Goal: Transaction & Acquisition: Purchase product/service

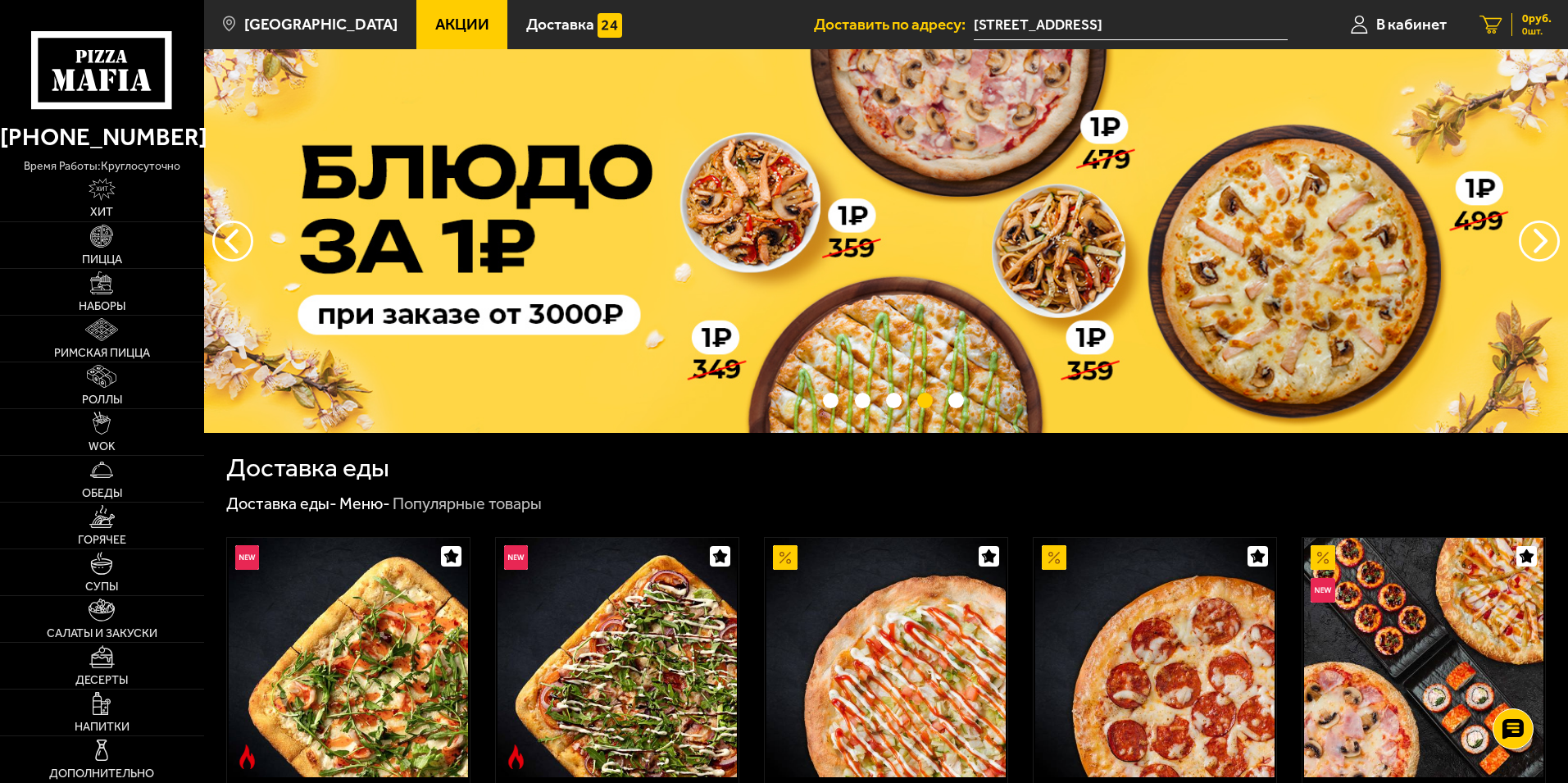
click at [1500, 18] on icon at bounding box center [1490, 25] width 22 height 19
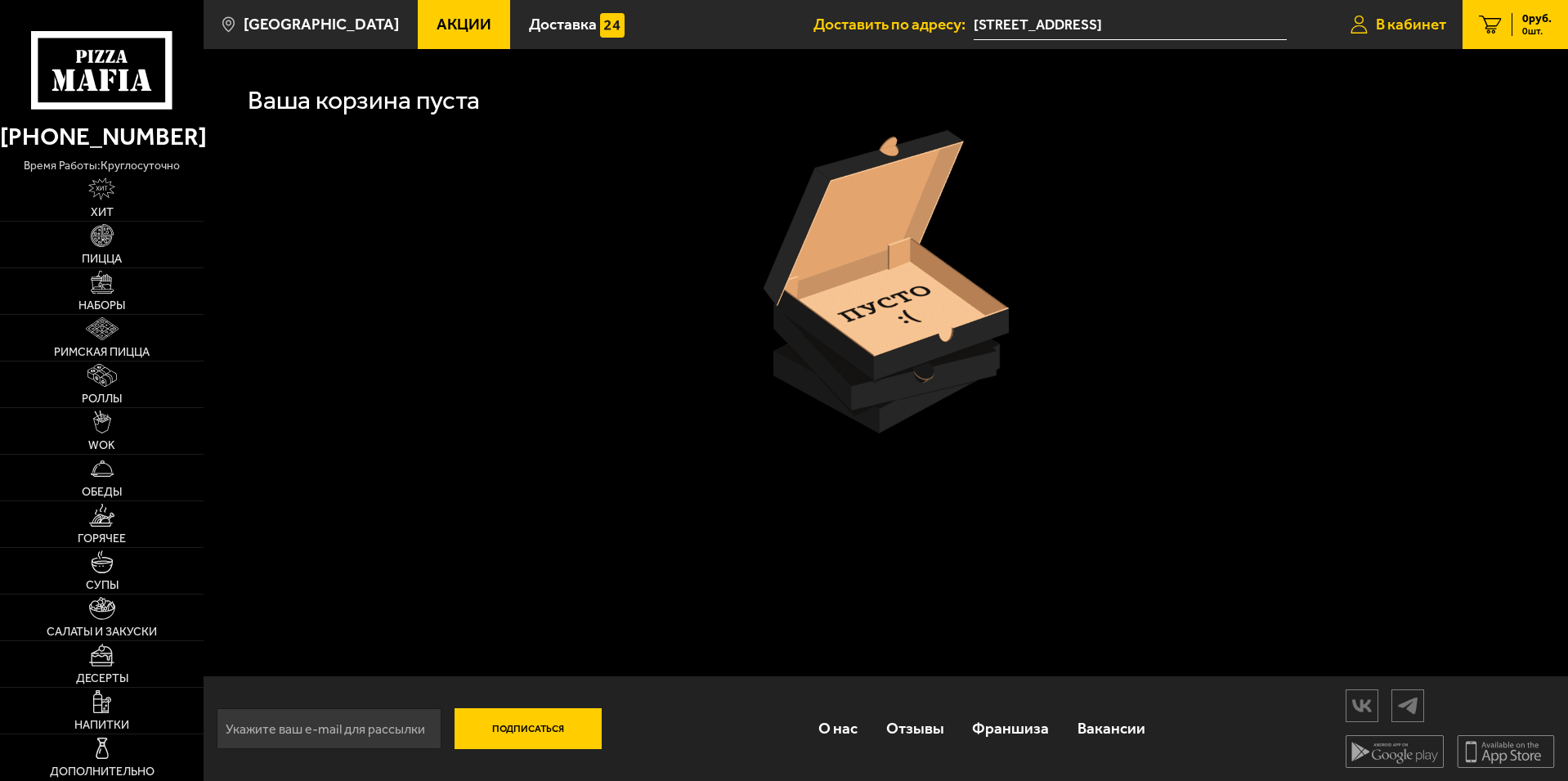
click at [1435, 9] on link "В кабинет" at bounding box center [1397, 25] width 128 height 49
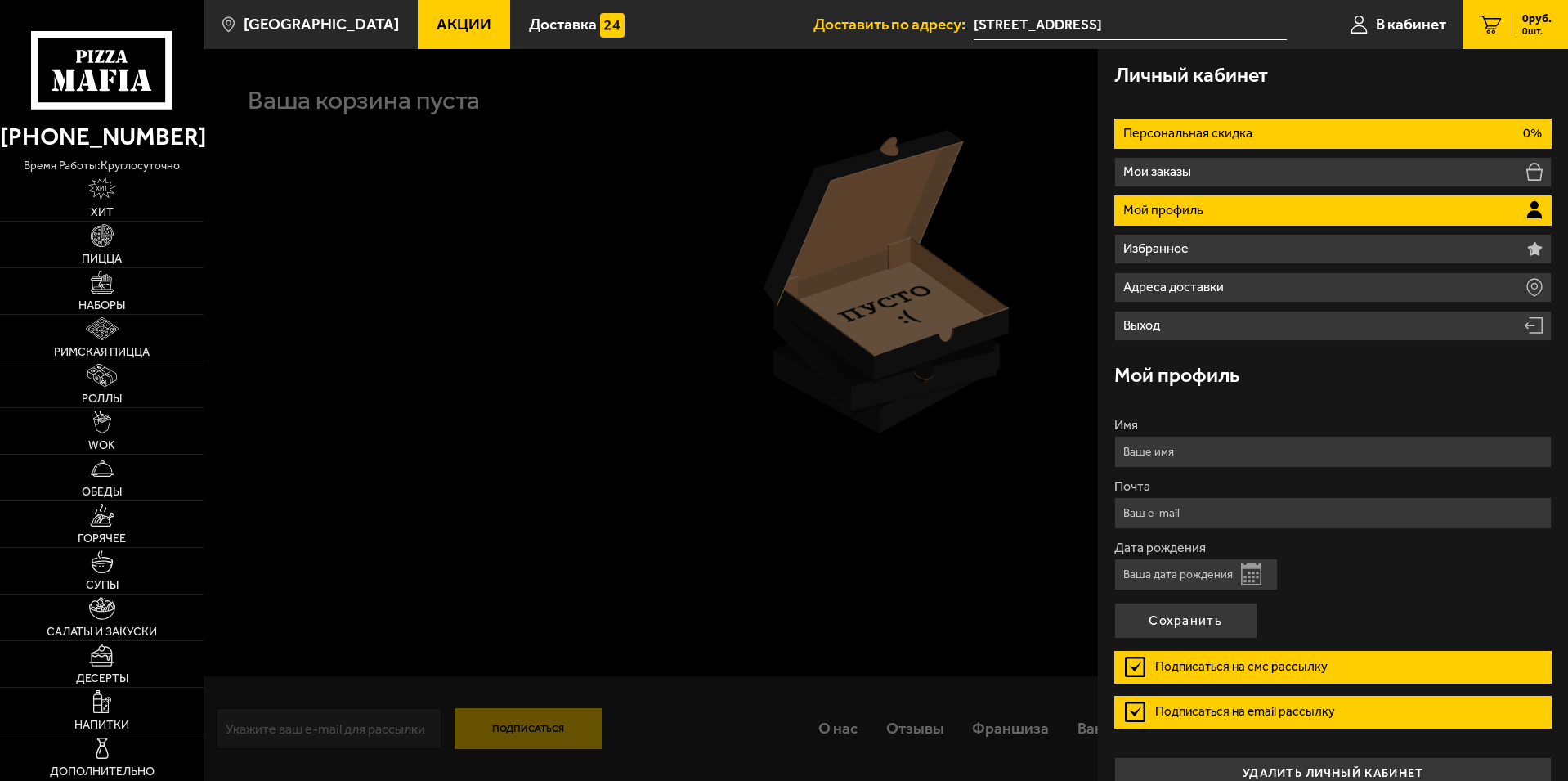
click at [1209, 134] on p "Персональная скидка" at bounding box center [1190, 134] width 134 height 13
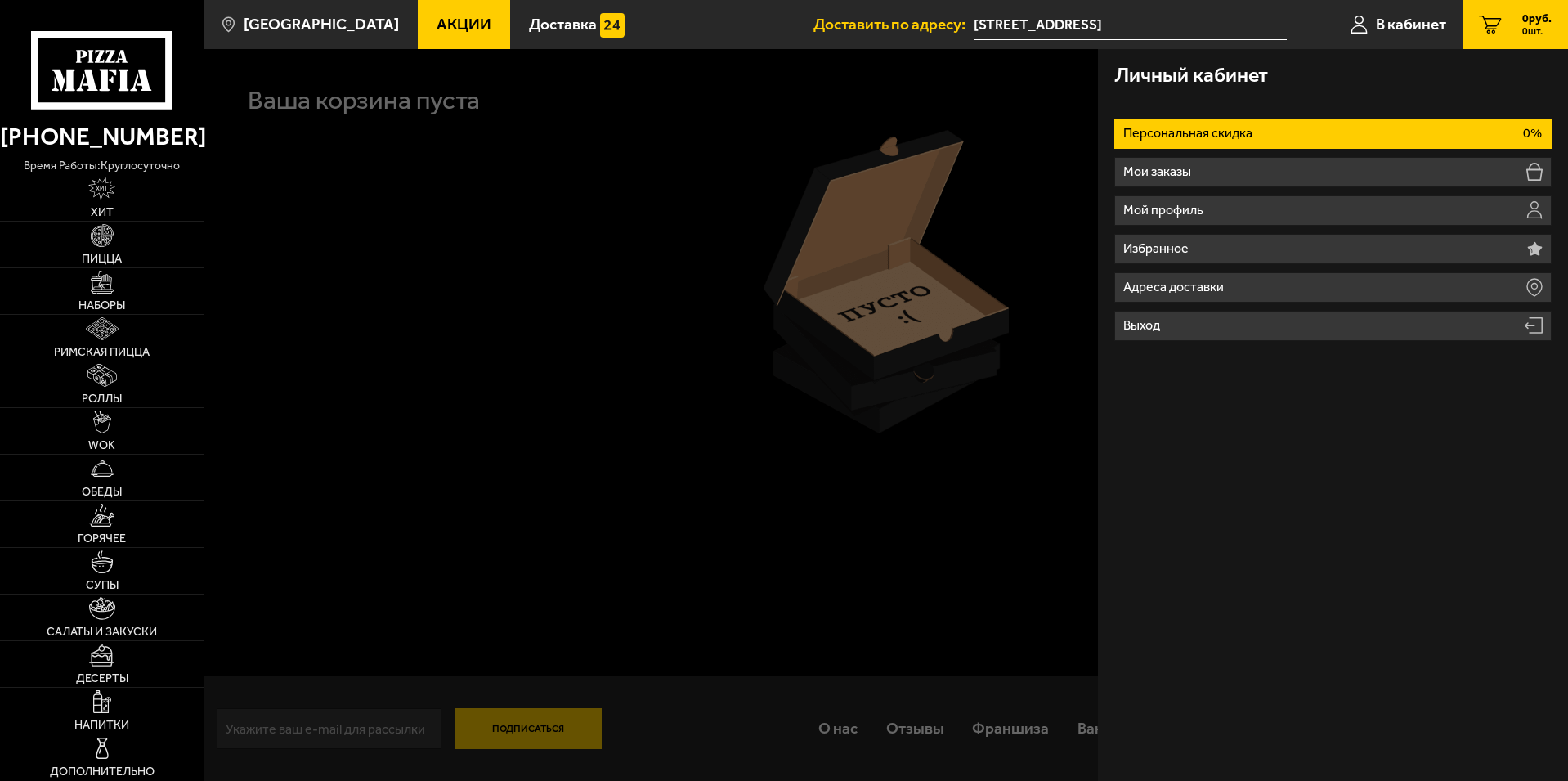
click at [1209, 134] on p "Персональная скидка" at bounding box center [1190, 134] width 134 height 13
click at [895, 291] on div at bounding box center [987, 440] width 1568 height 781
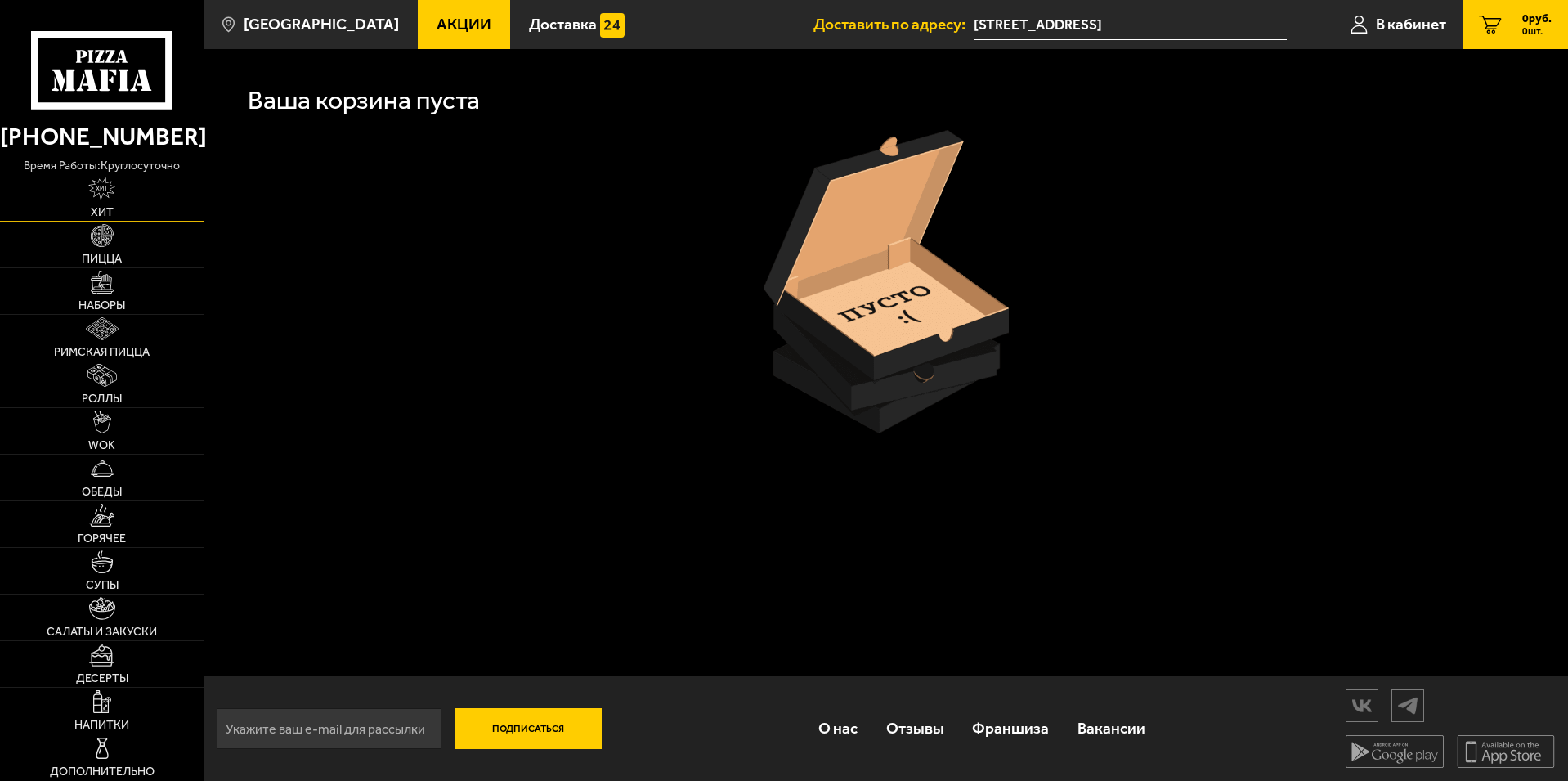
click at [114, 206] on link "Хит" at bounding box center [101, 198] width 204 height 45
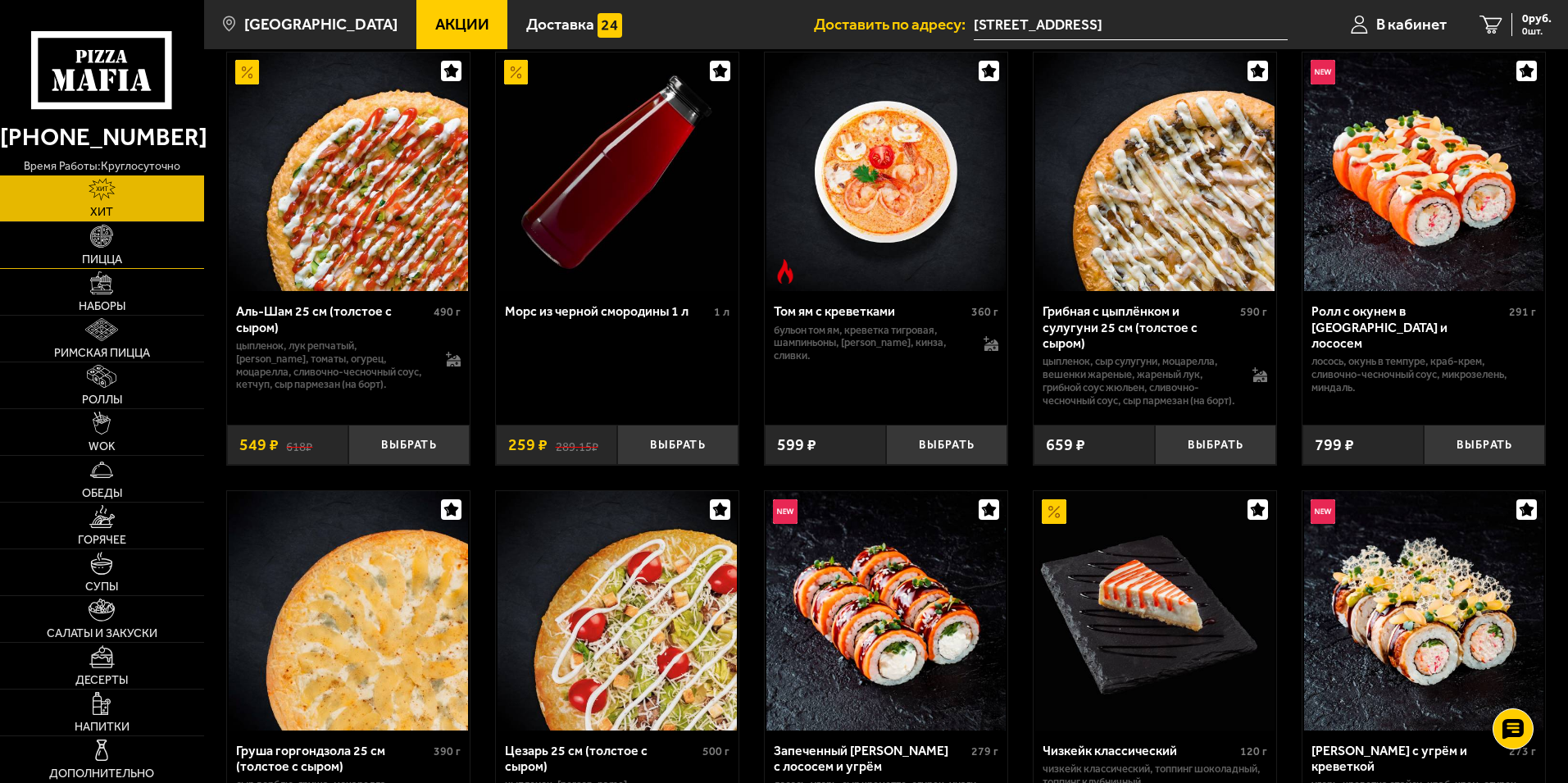
scroll to position [82, 0]
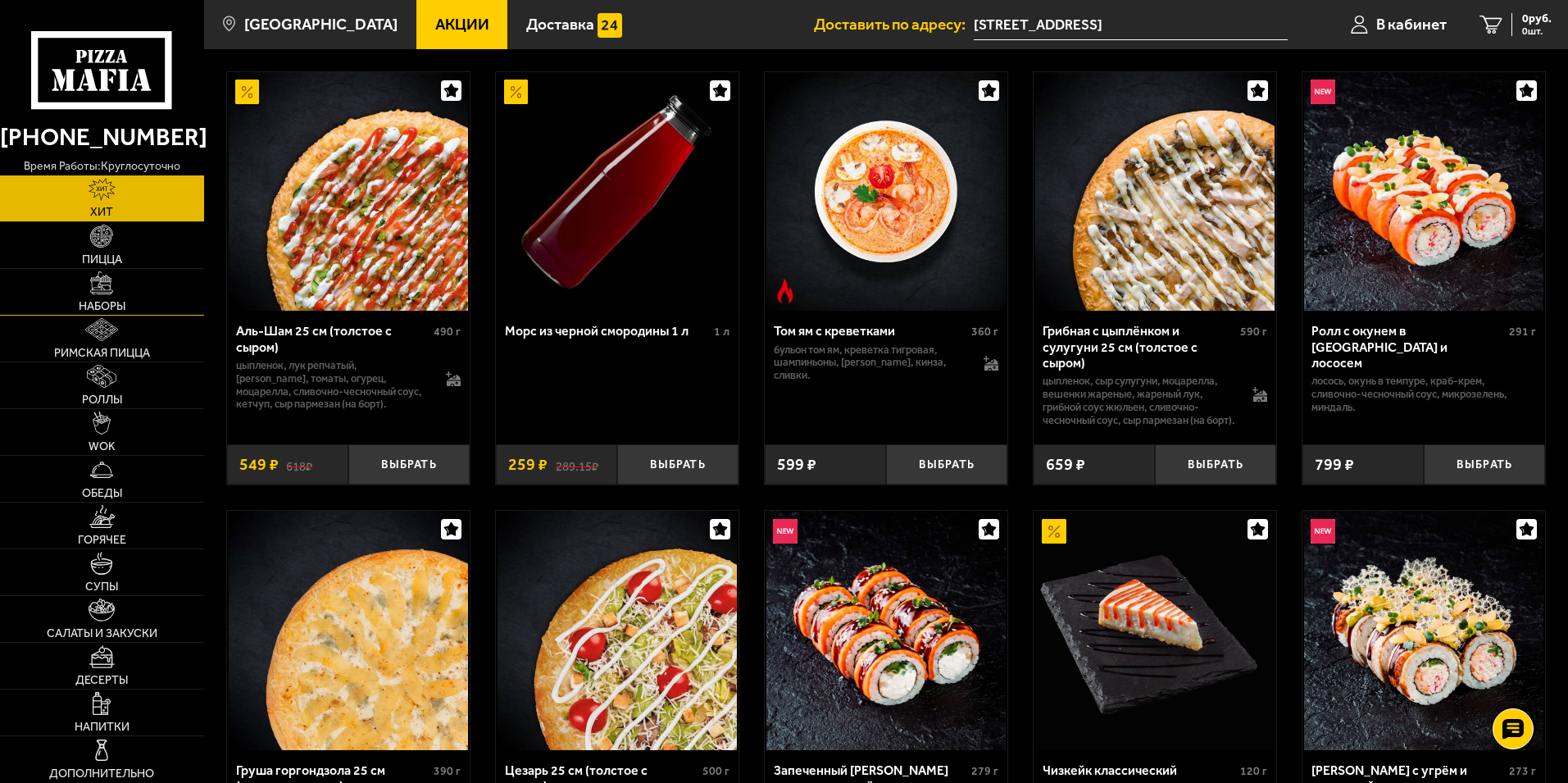
click at [82, 275] on link "Наборы" at bounding box center [102, 292] width 204 height 46
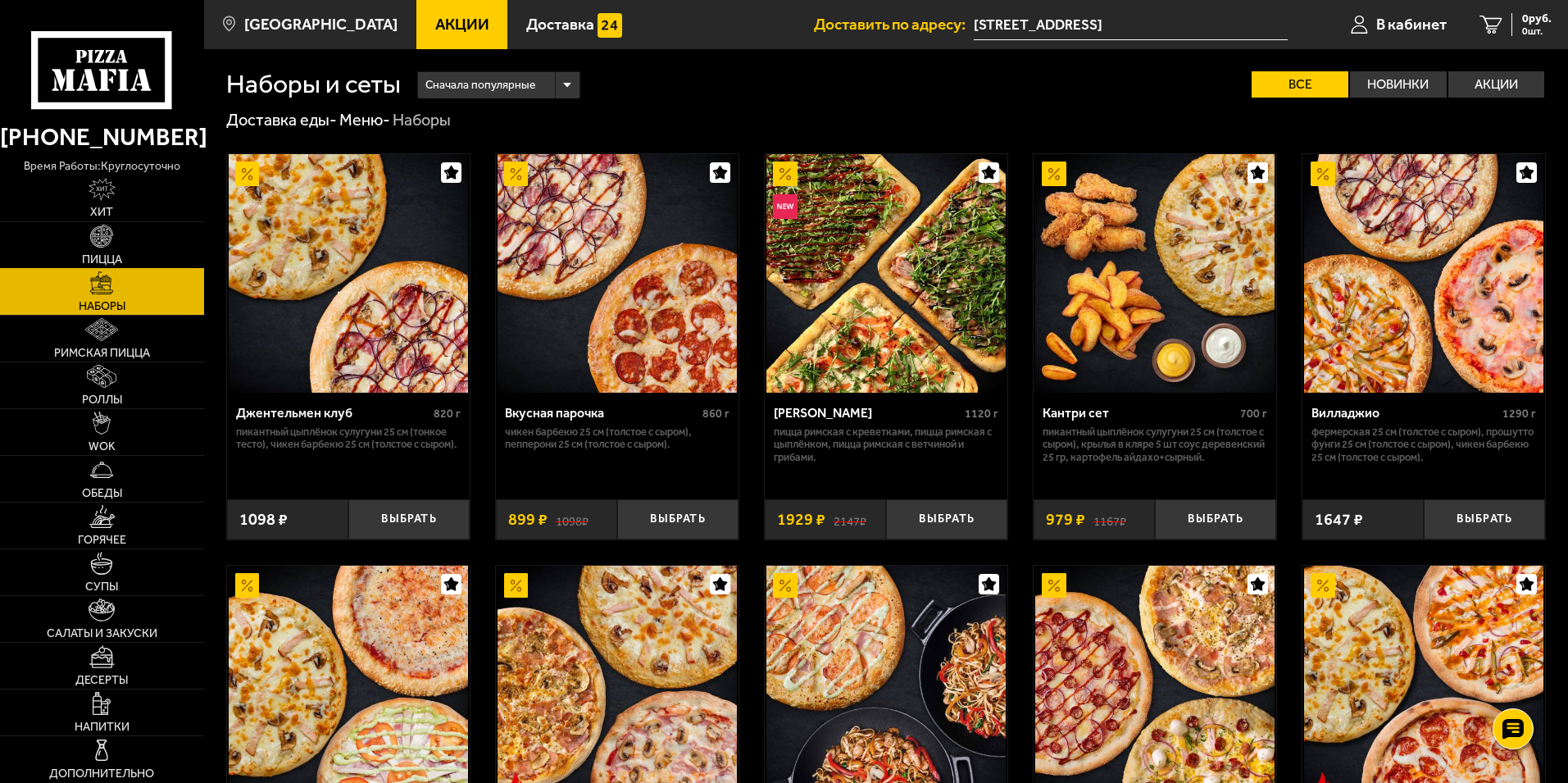
click at [121, 256] on span "Пицца" at bounding box center [102, 260] width 40 height 11
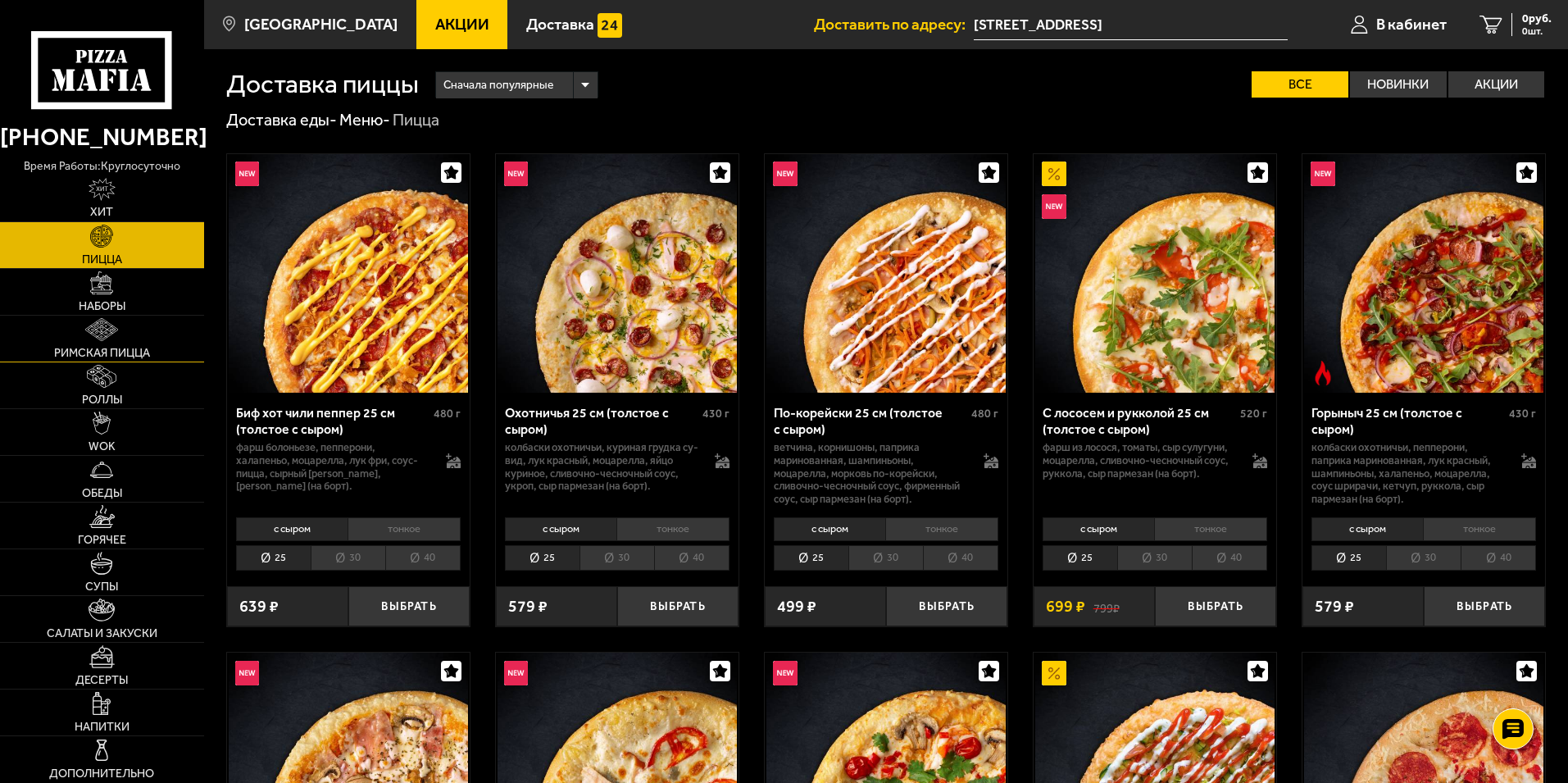
click at [65, 359] on span "Римская пицца" at bounding box center [102, 353] width 96 height 11
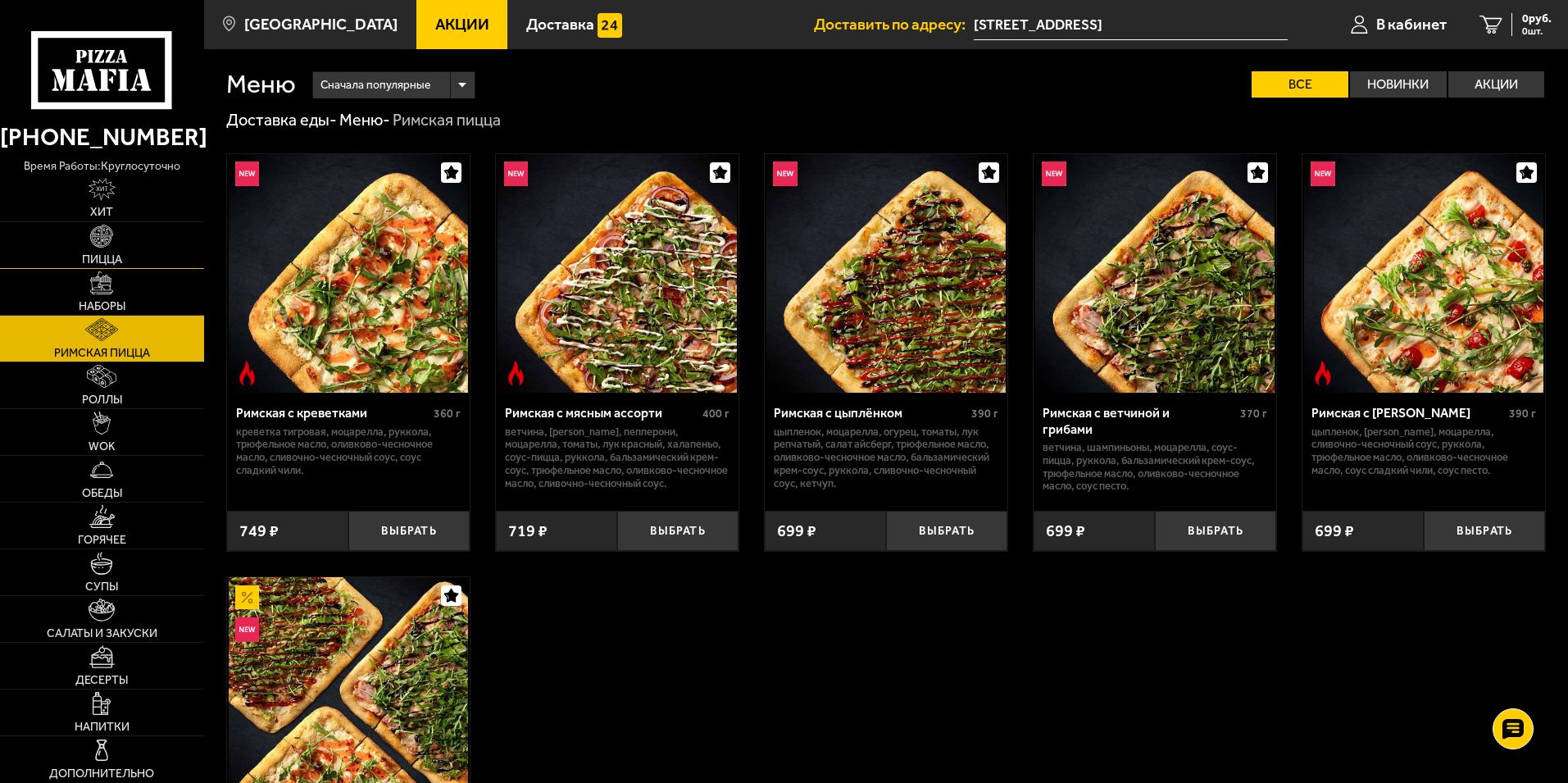
click at [85, 246] on link "Пицца" at bounding box center [102, 245] width 204 height 46
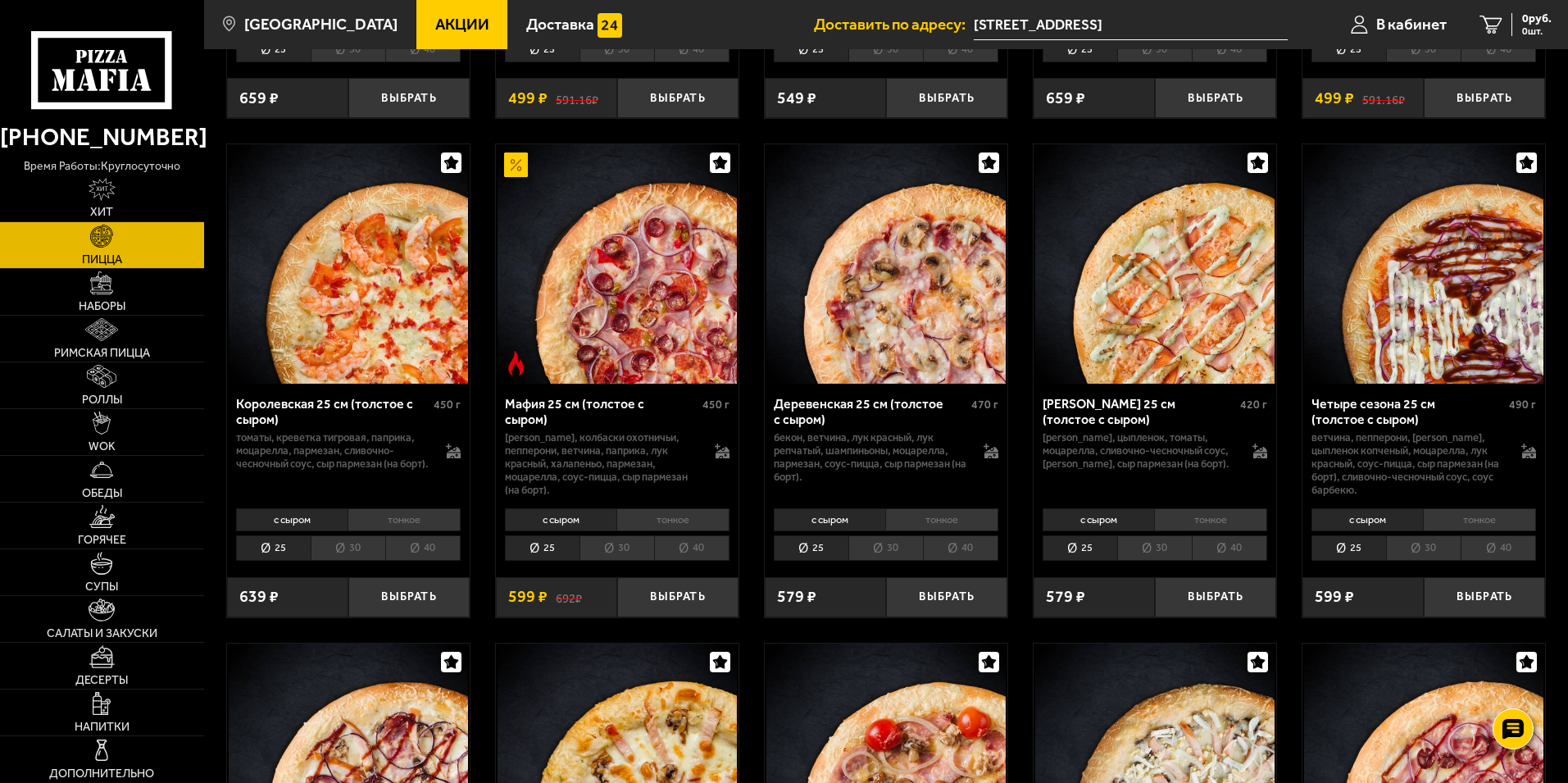
scroll to position [2051, 0]
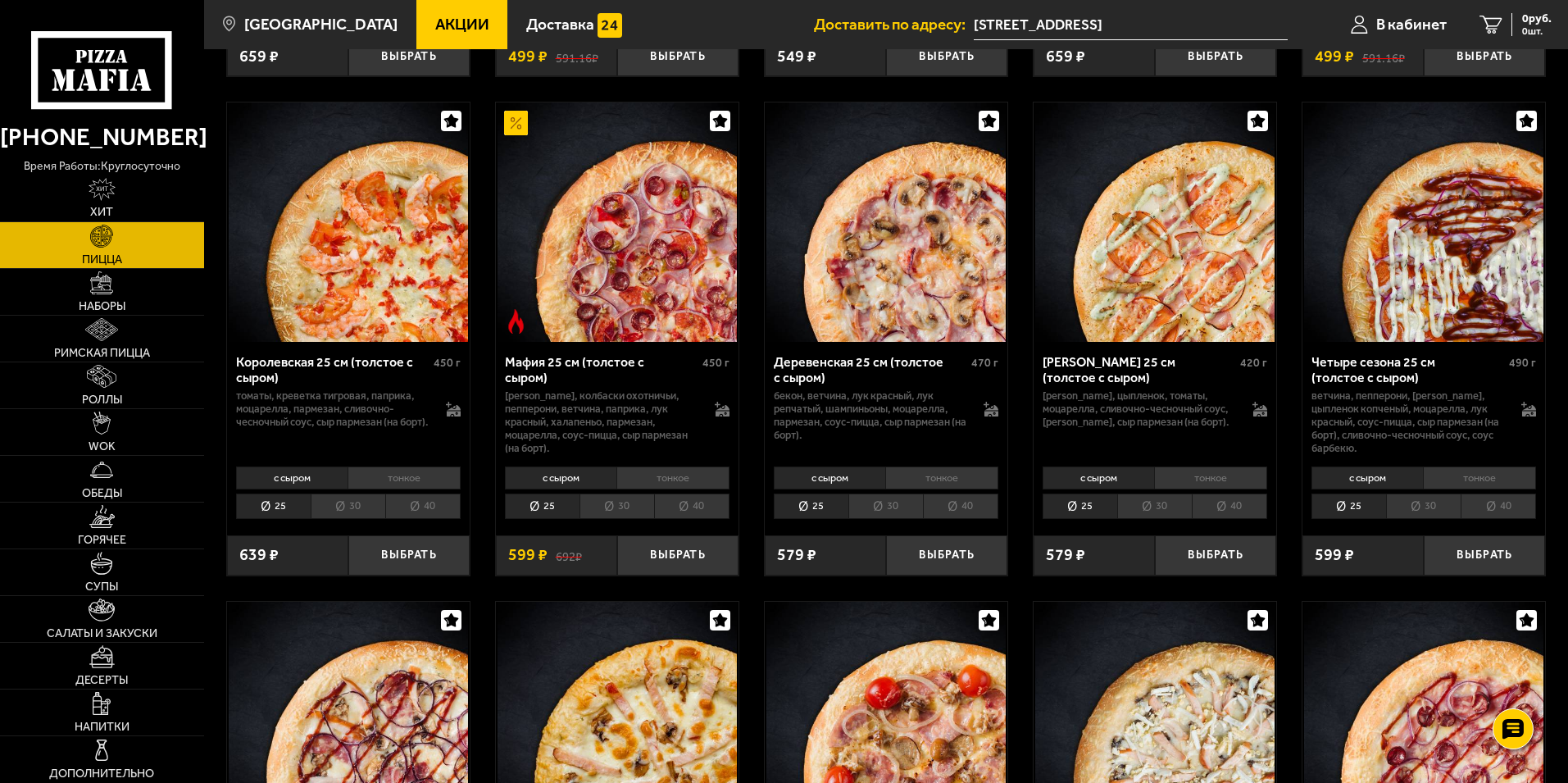
click at [1217, 518] on li "40" at bounding box center [1229, 506] width 75 height 26
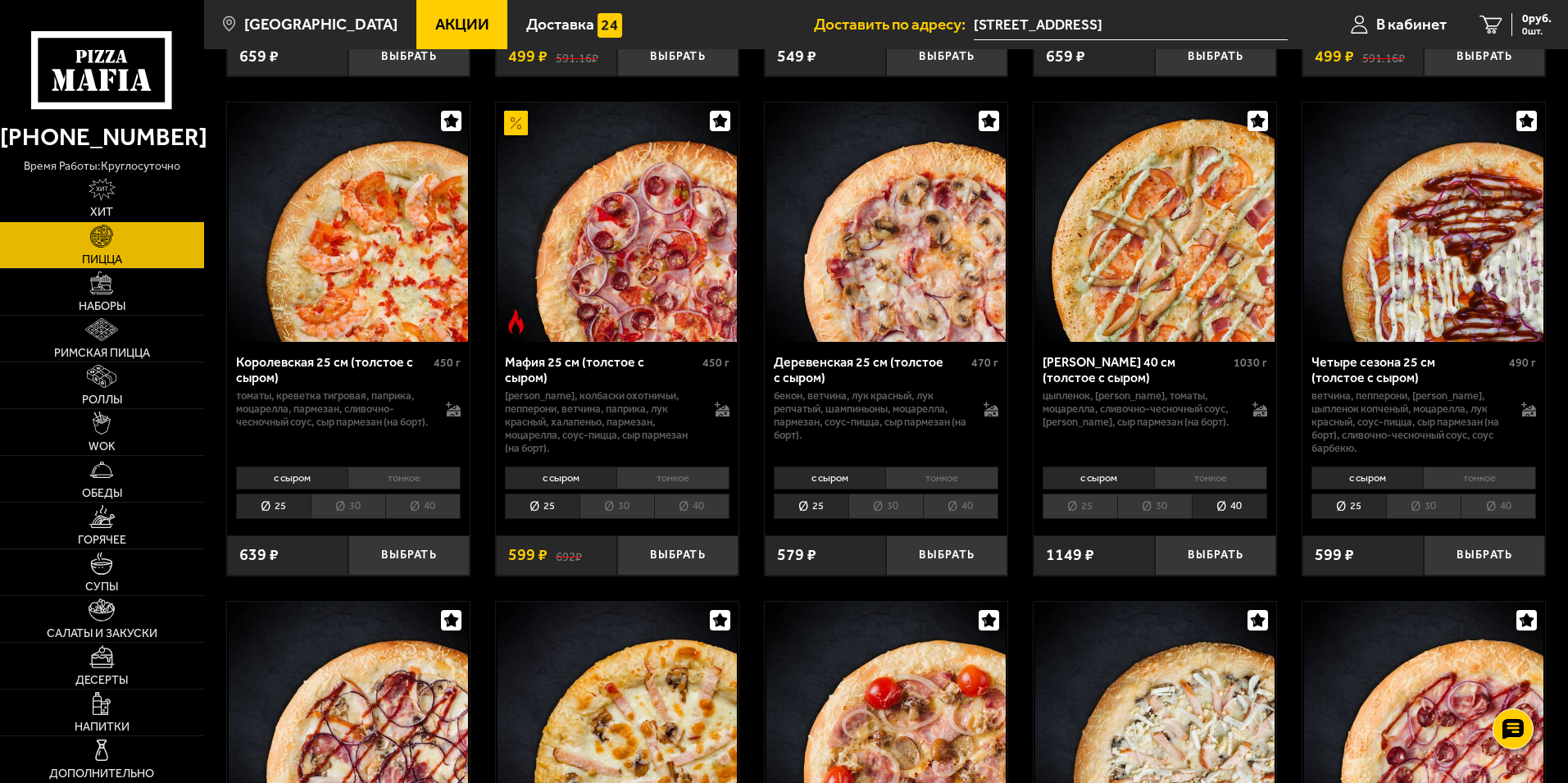
click at [1173, 515] on li "30" at bounding box center [1154, 506] width 75 height 26
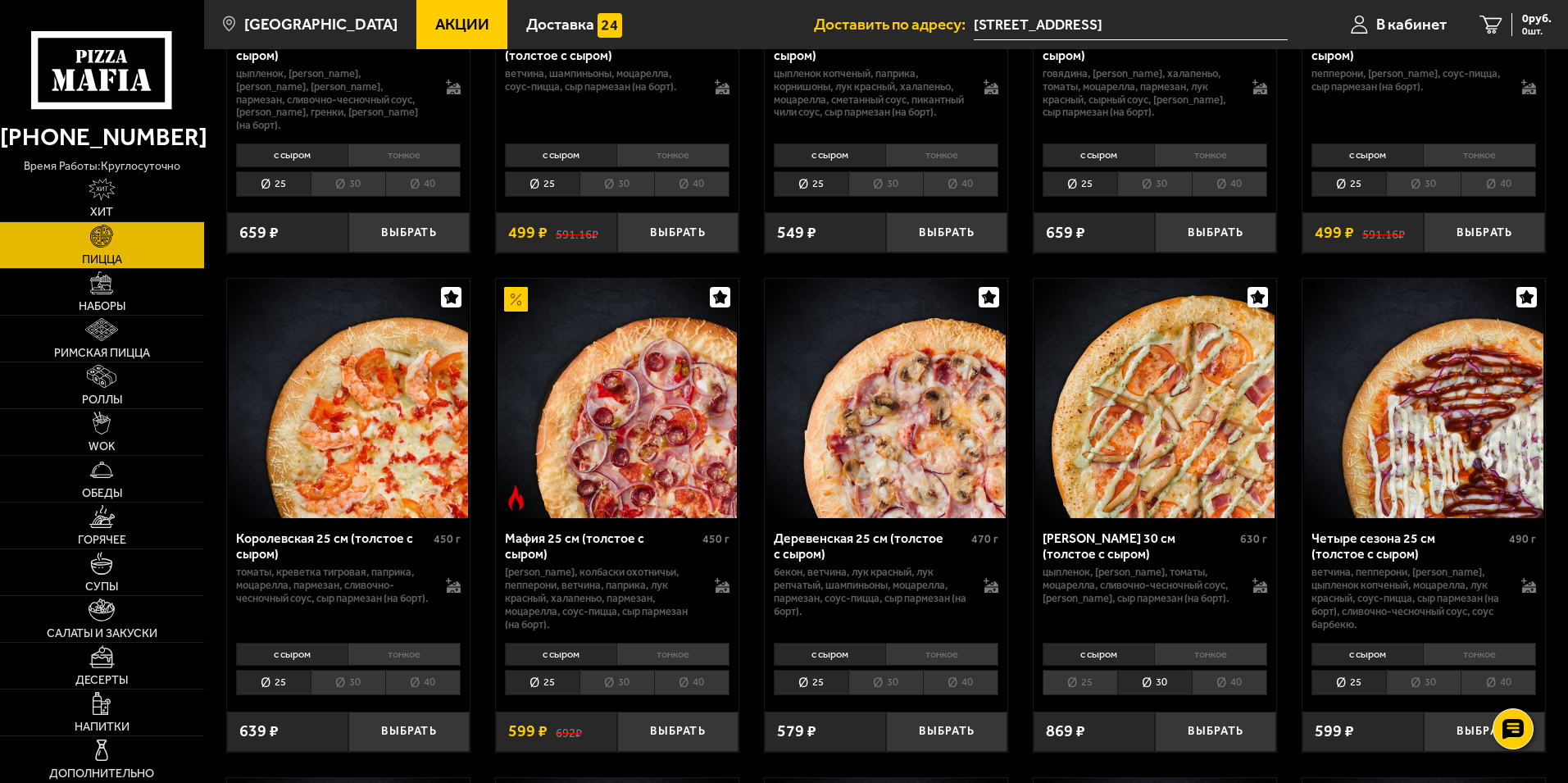
scroll to position [1870, 0]
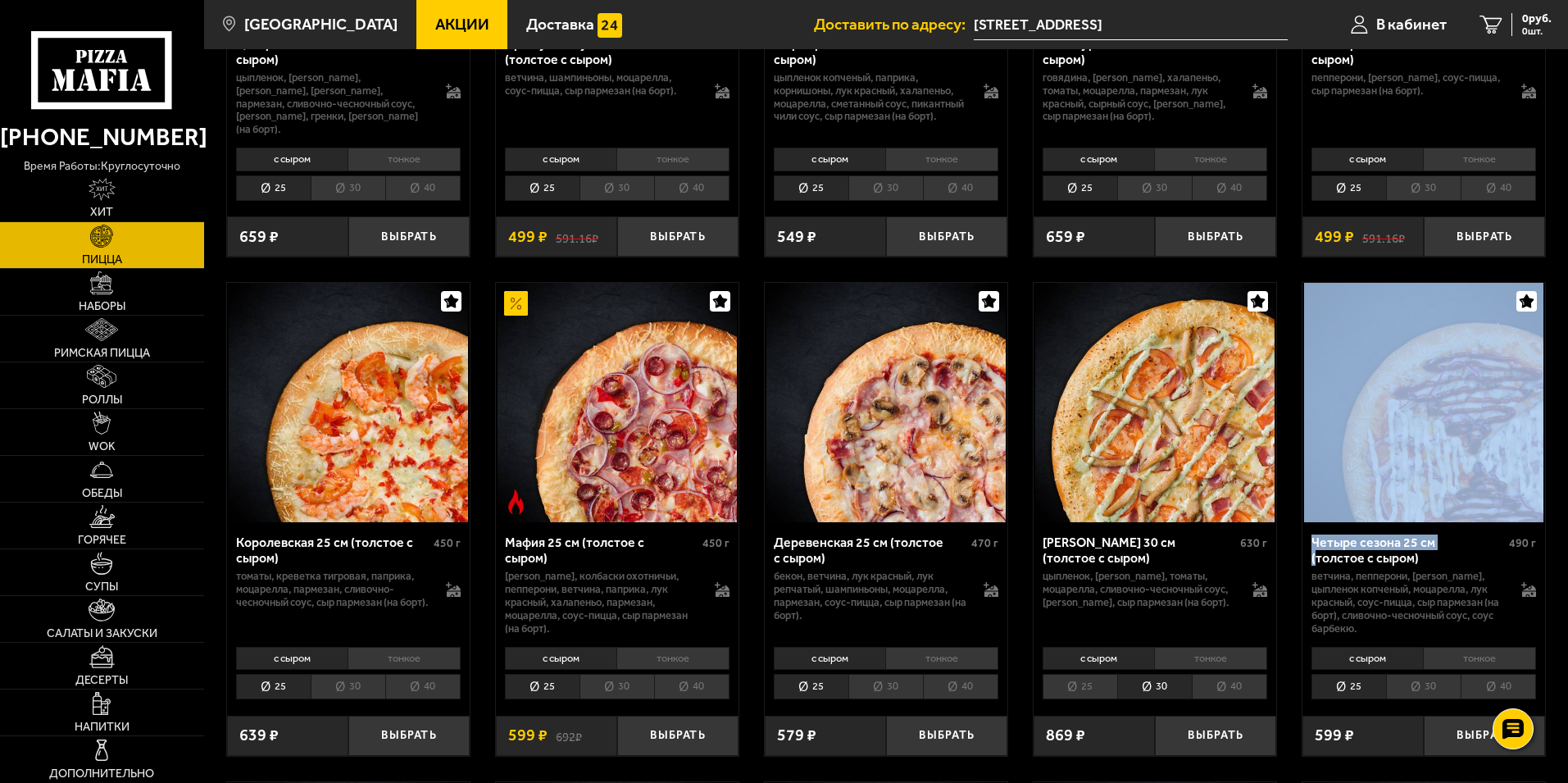
drag, startPoint x: 1439, startPoint y: 554, endPoint x: 1329, endPoint y: 484, distance: 130.4
click at [1382, 515] on div "Четыре сезона 25 см (толстое с сыром) 490 г ветчина, пепперони, бекон, цыпленок…" at bounding box center [1424, 520] width 244 height 475
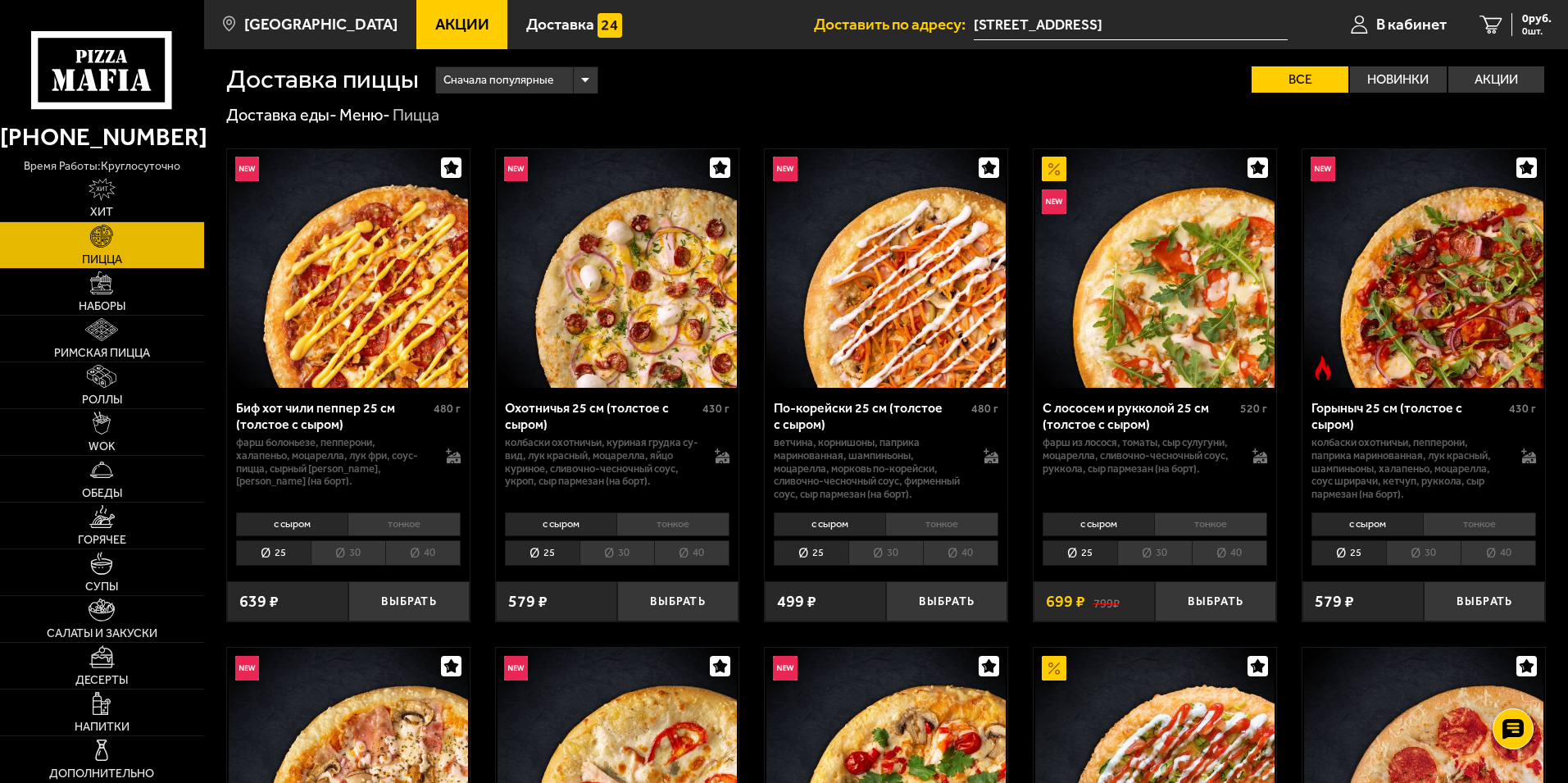
scroll to position [0, 0]
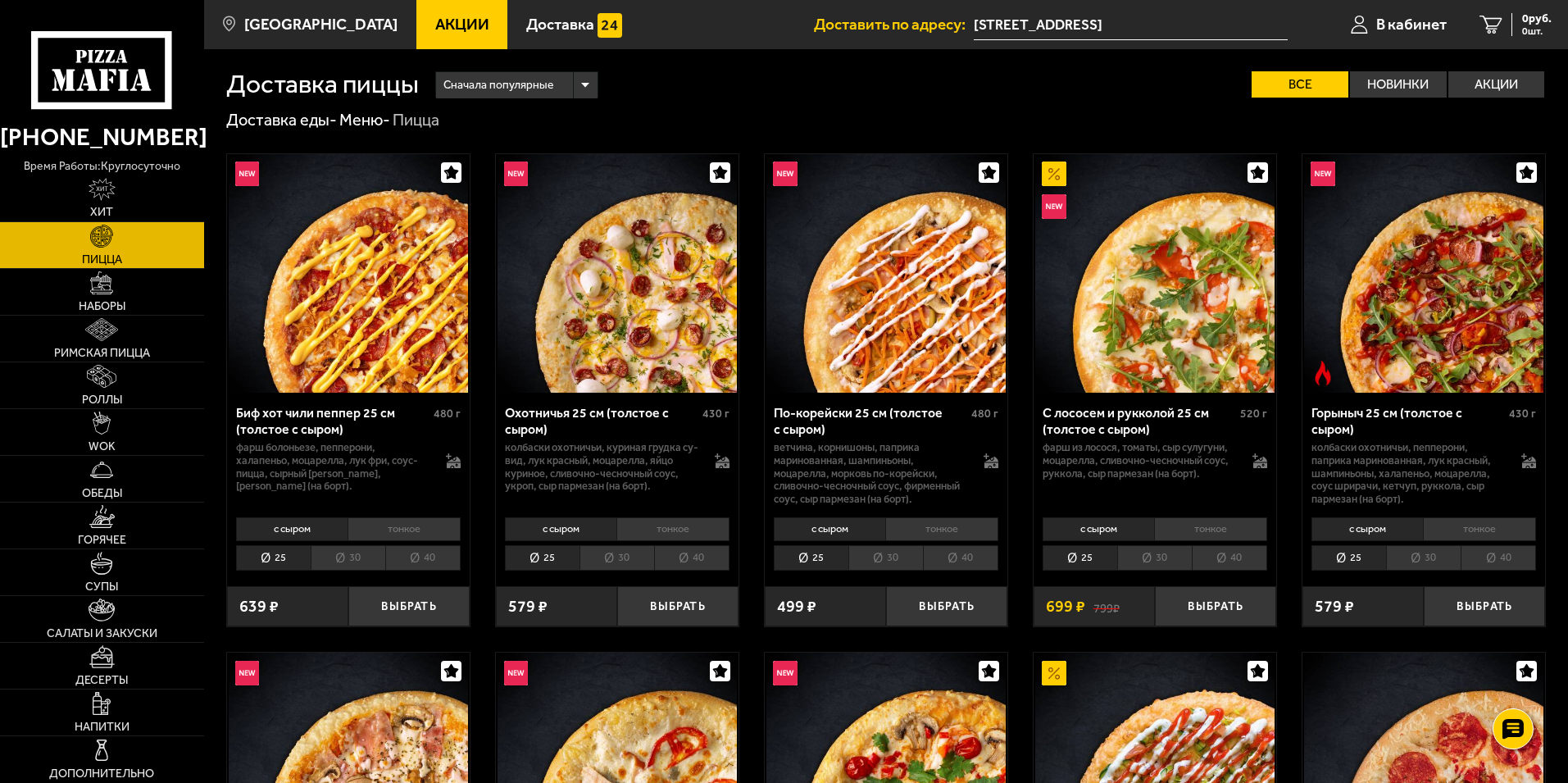
click at [701, 94] on div "Сначала популярные Все Новинки Акции Пожелания Острое блюдо Вегетарианское блюд…" at bounding box center [983, 85] width 1128 height 27
drag, startPoint x: 1498, startPoint y: 86, endPoint x: 1486, endPoint y: 89, distance: 12.4
click at [1499, 86] on label "Акции" at bounding box center [1497, 85] width 97 height 27
click at [0, 0] on input "Акции" at bounding box center [0, 0] width 0 height 0
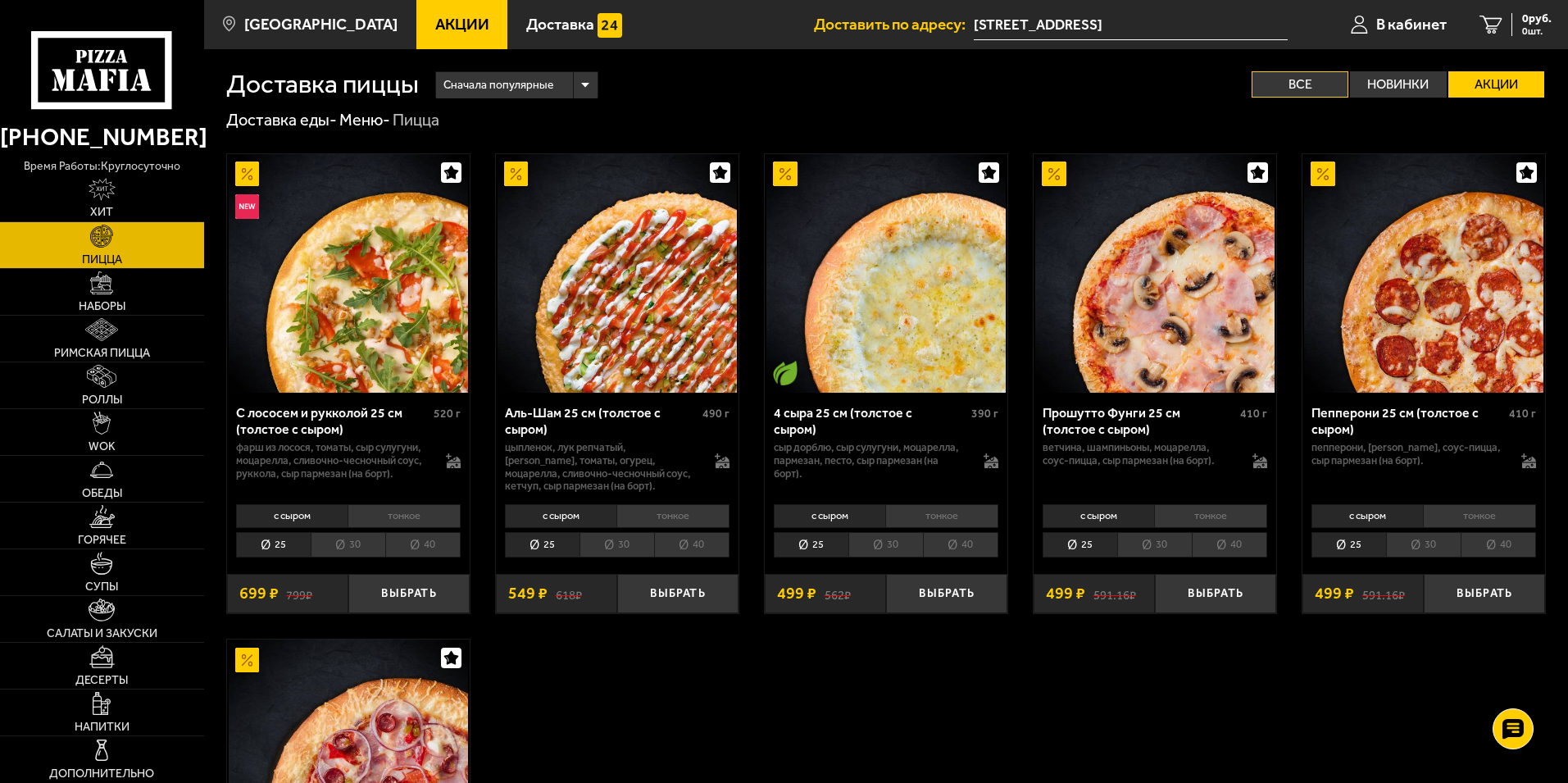
click at [1270, 86] on label "Все" at bounding box center [1300, 85] width 97 height 27
click at [0, 0] on input "Все" at bounding box center [0, 0] width 0 height 0
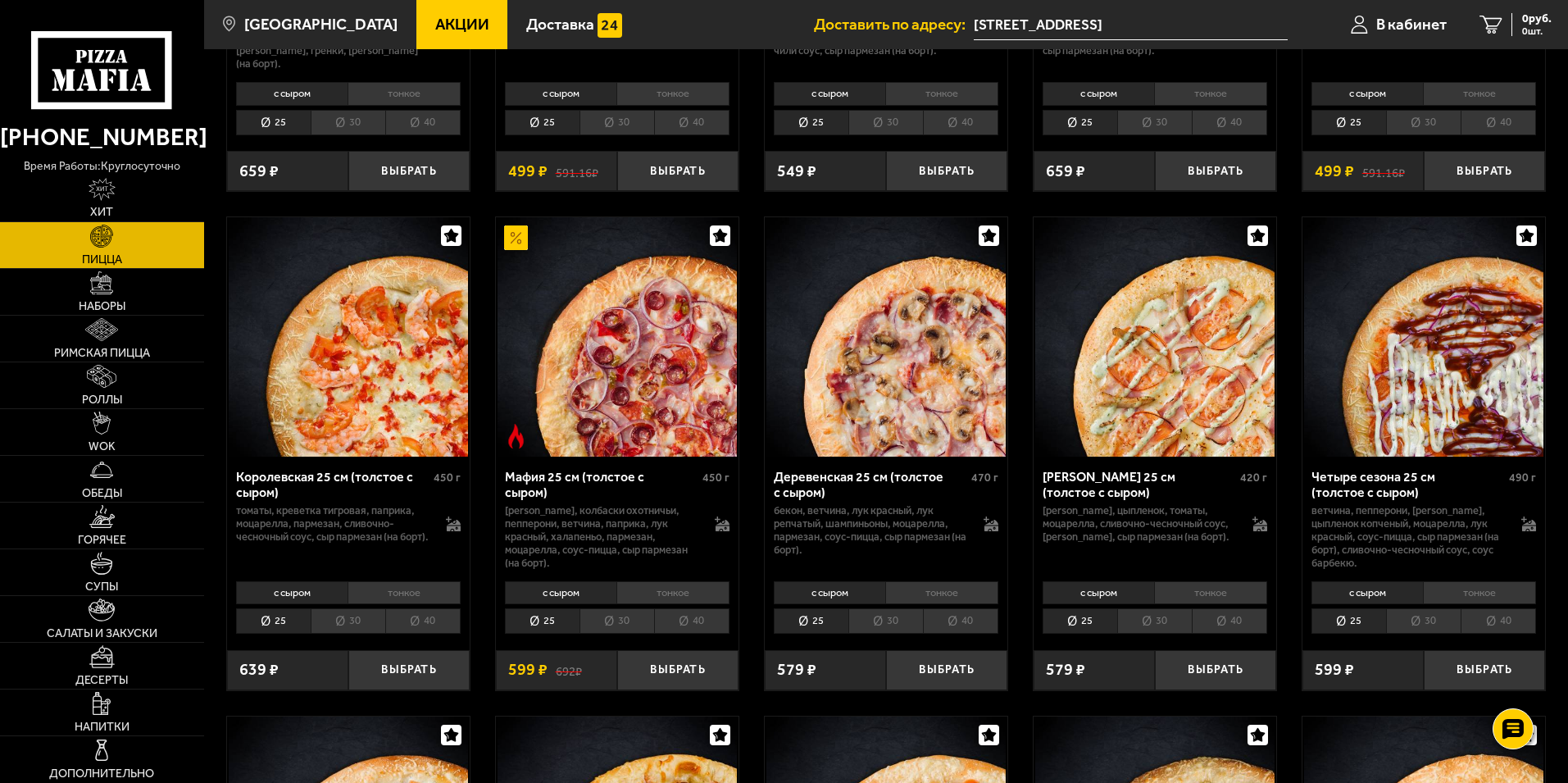
scroll to position [1968, 0]
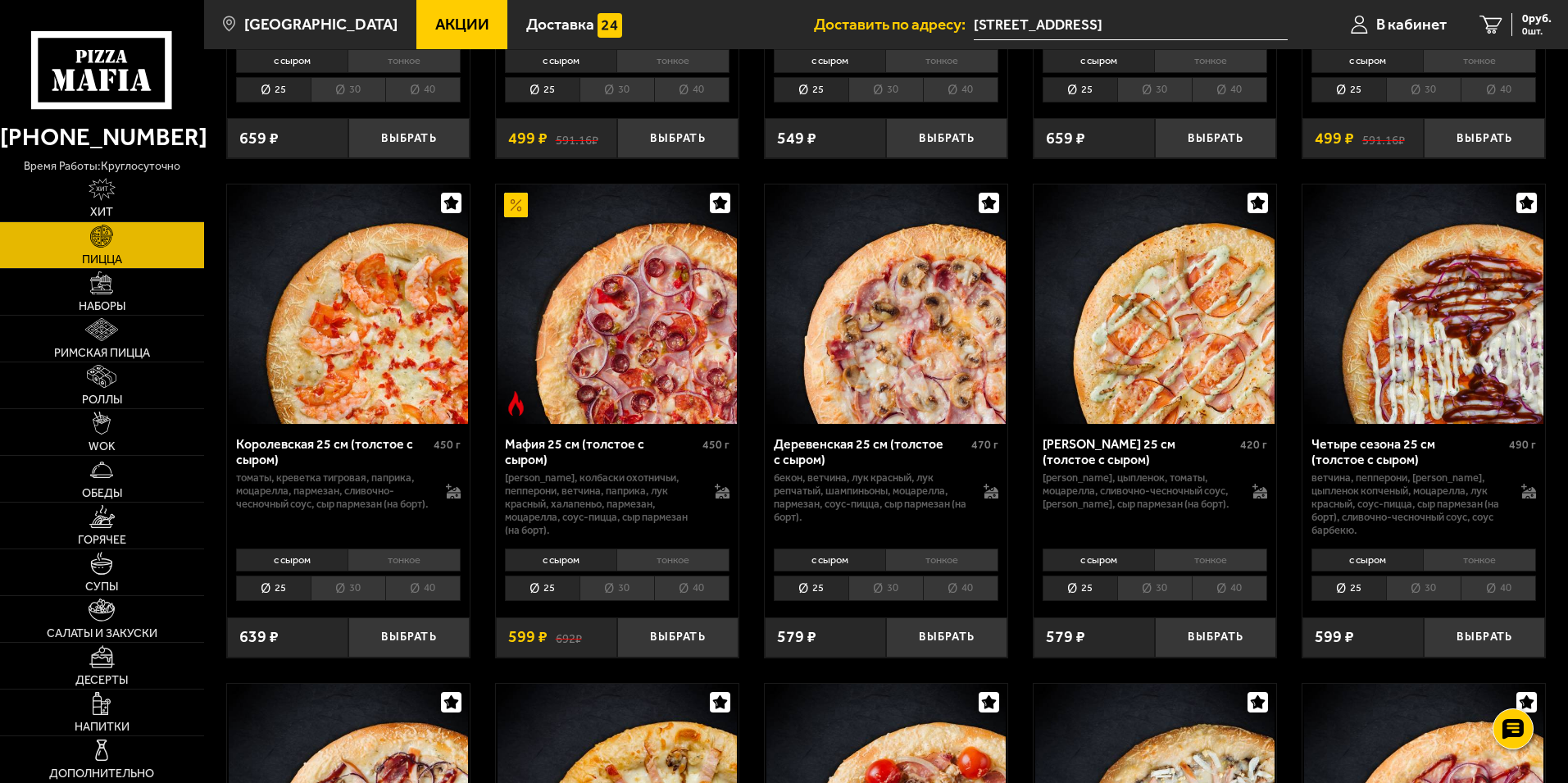
click at [1237, 593] on li "40" at bounding box center [1229, 588] width 75 height 26
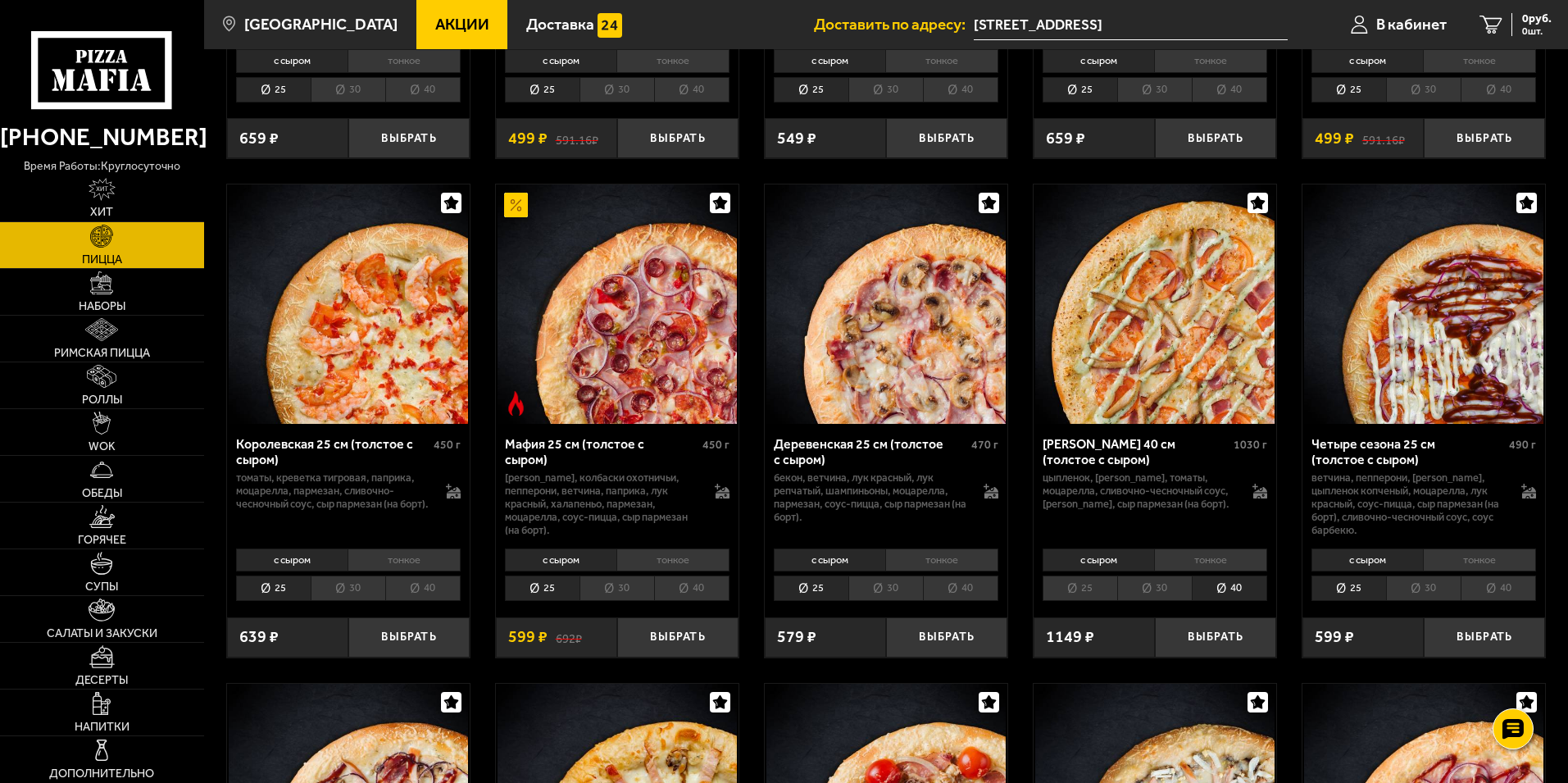
click at [1208, 560] on li "тонкое" at bounding box center [1210, 560] width 113 height 23
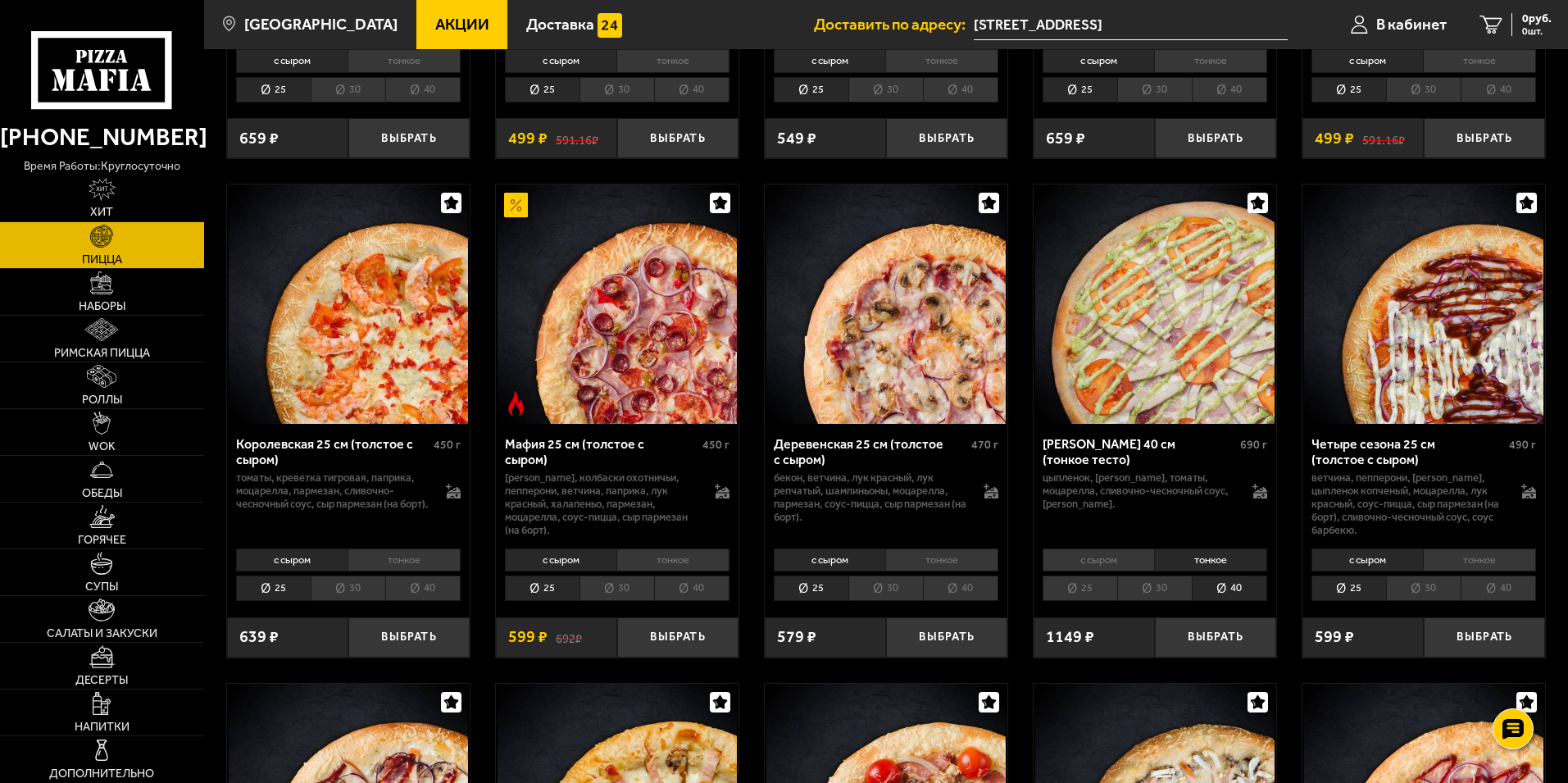
click at [1110, 558] on li "с сыром" at bounding box center [1099, 560] width 112 height 23
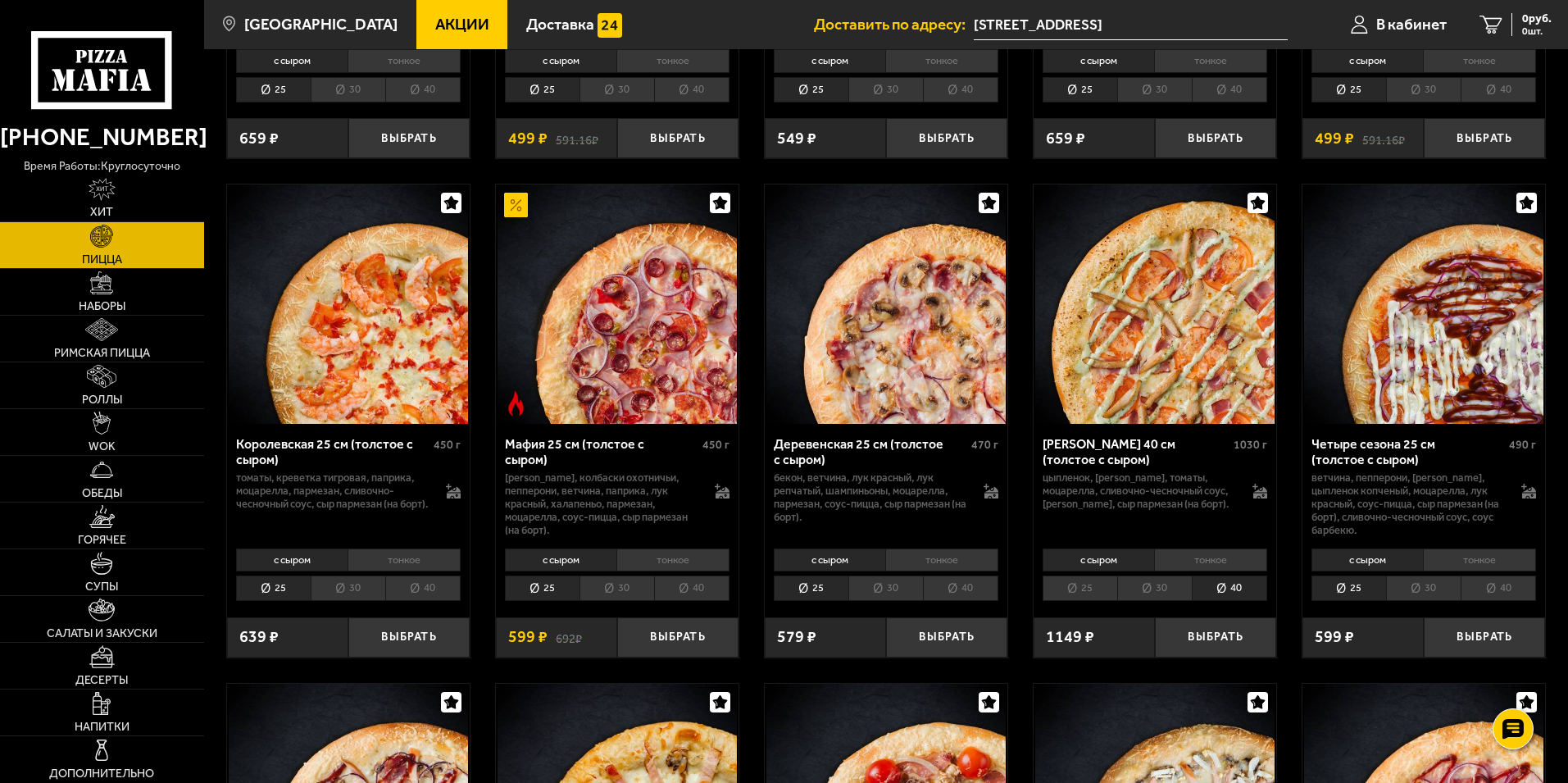
click at [1195, 559] on li "тонкое" at bounding box center [1210, 560] width 113 height 23
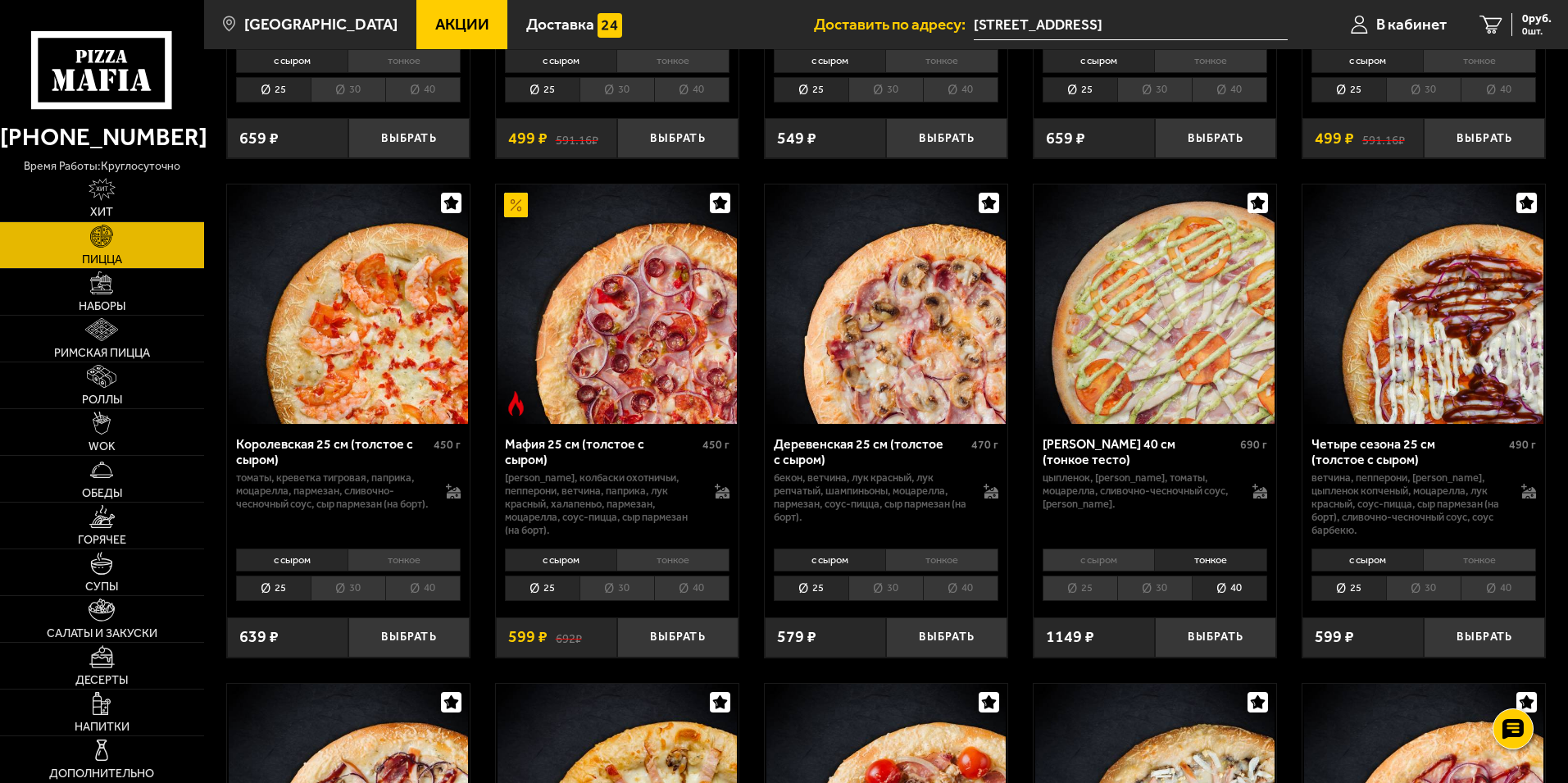
click at [1106, 555] on li "с сыром" at bounding box center [1099, 560] width 112 height 23
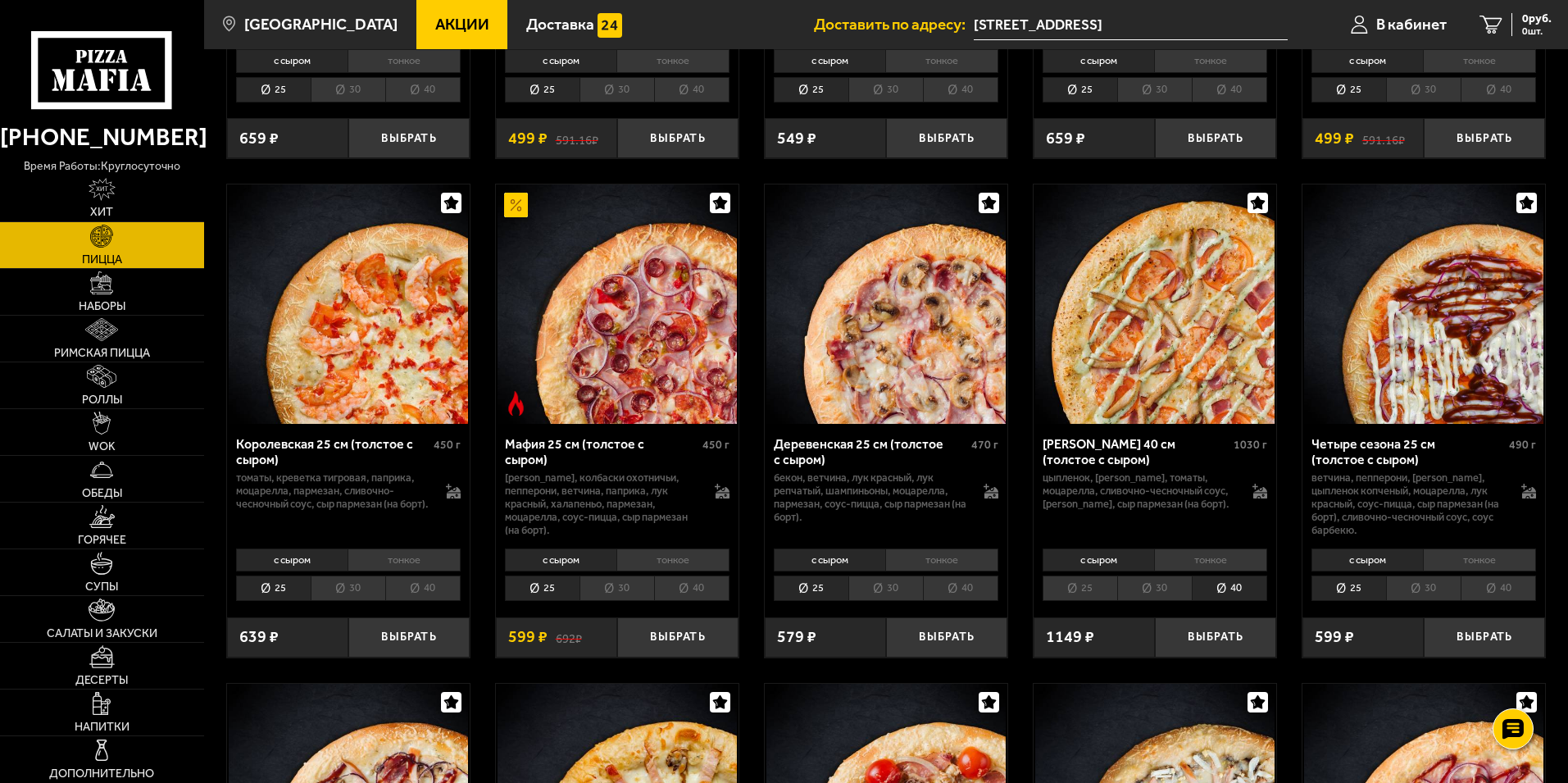
click at [1173, 554] on li "тонкое" at bounding box center [1210, 560] width 113 height 23
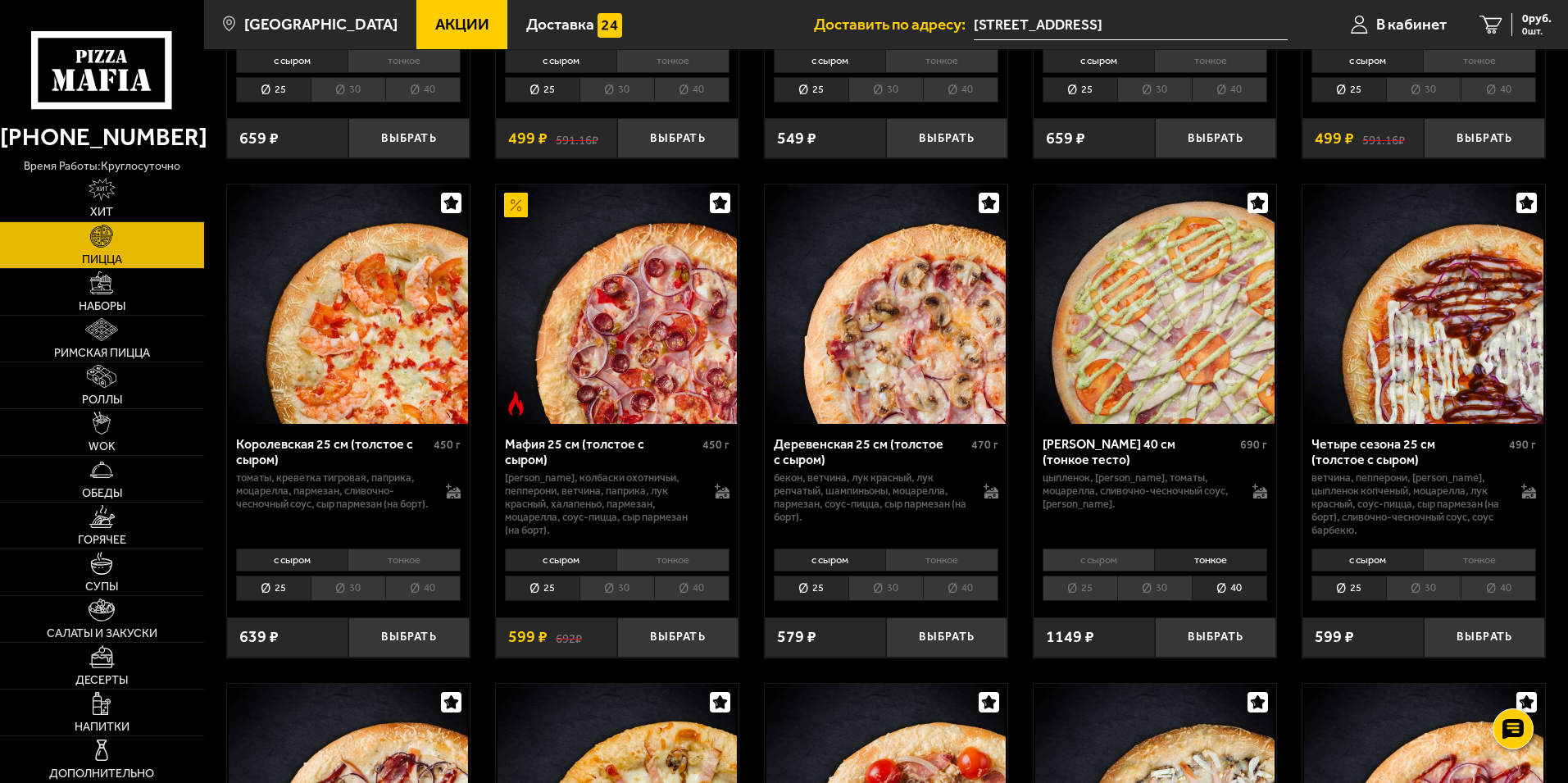
click at [1105, 556] on li "с сыром" at bounding box center [1099, 560] width 112 height 23
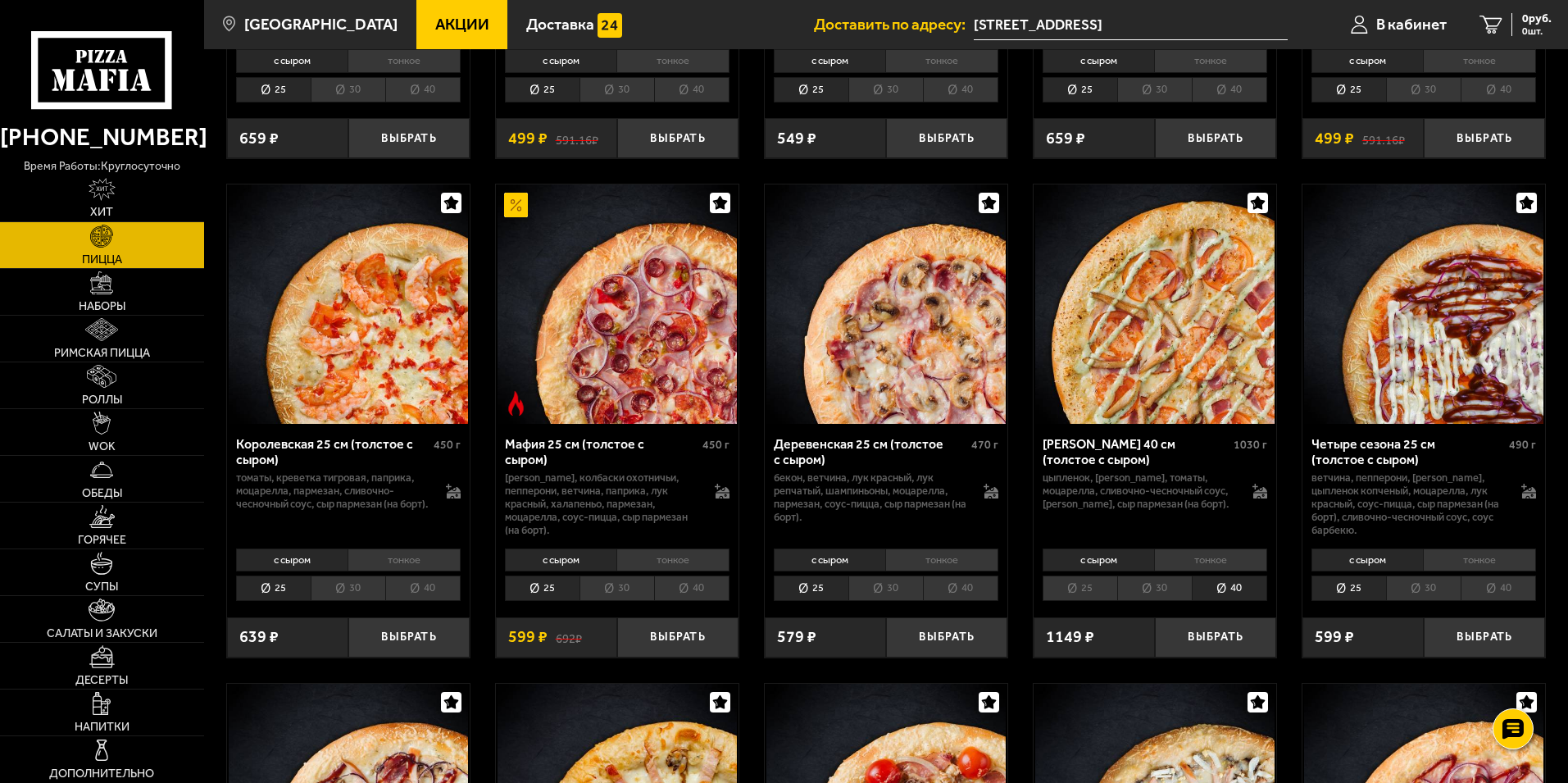
click at [1194, 554] on li "тонкое" at bounding box center [1210, 560] width 113 height 23
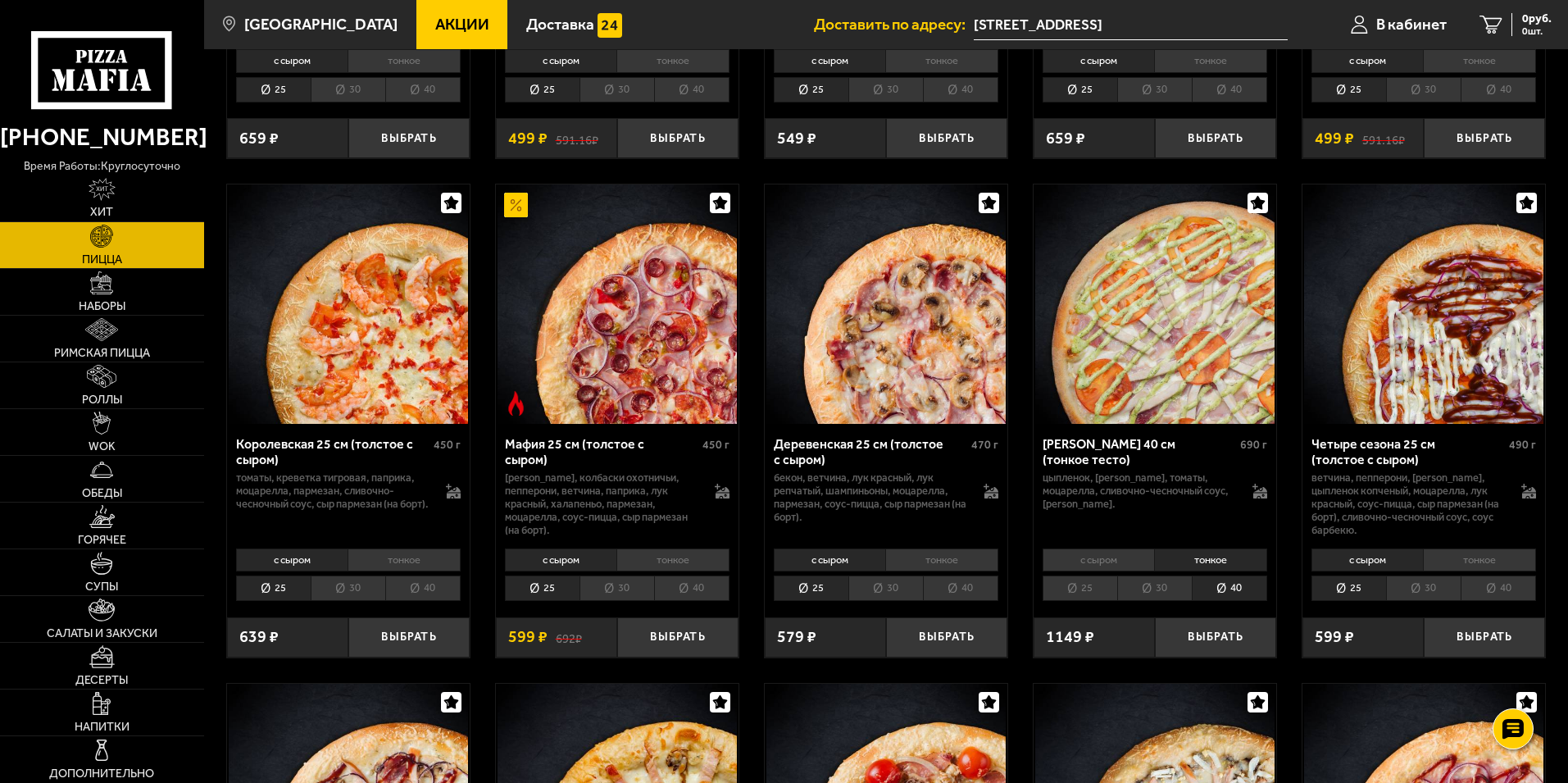
click at [1113, 558] on li "с сыром" at bounding box center [1099, 560] width 112 height 23
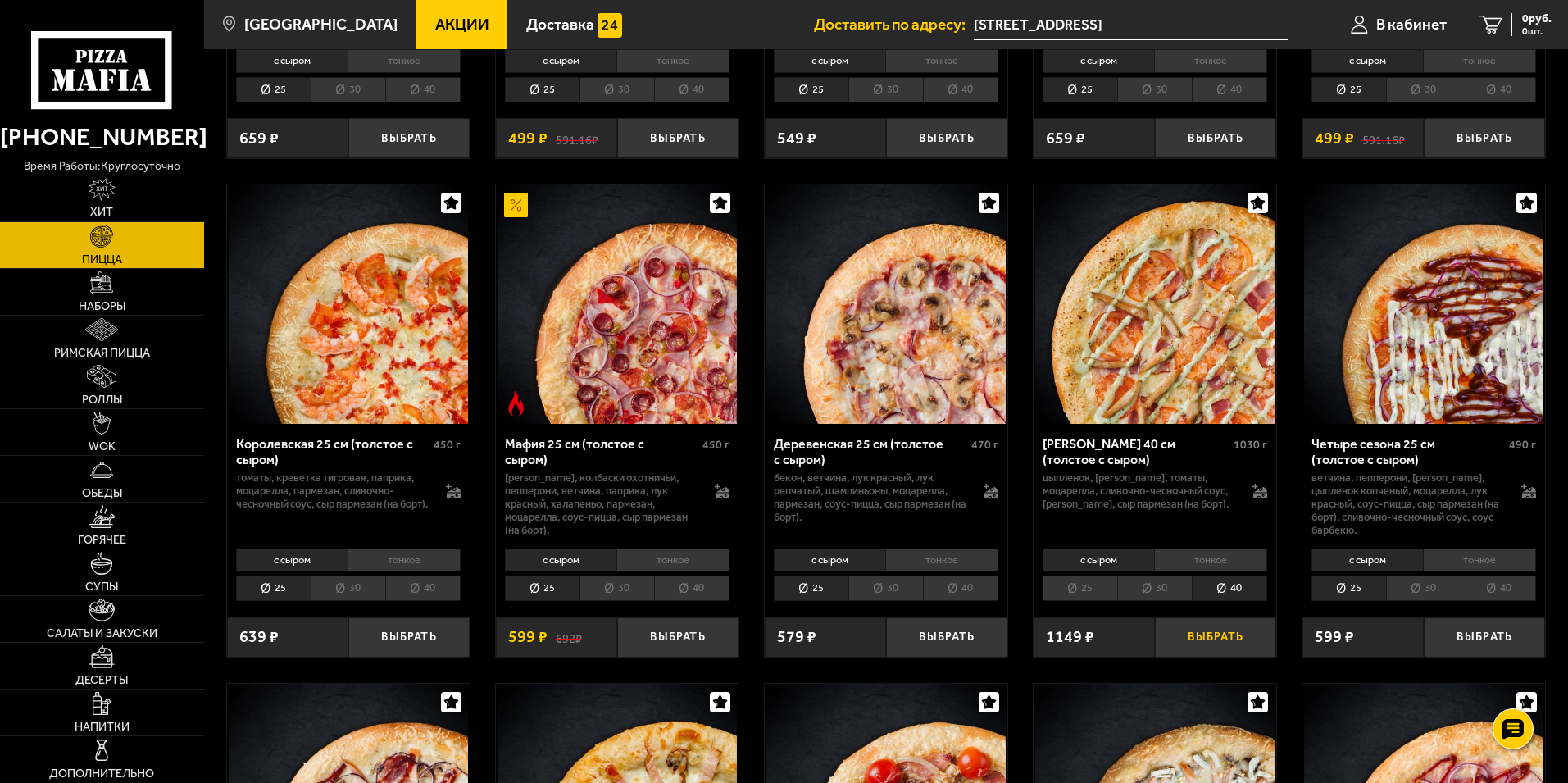
click at [1213, 640] on button "Выбрать" at bounding box center [1216, 638] width 122 height 40
click at [1523, 28] on span "1 шт." at bounding box center [1527, 31] width 49 height 10
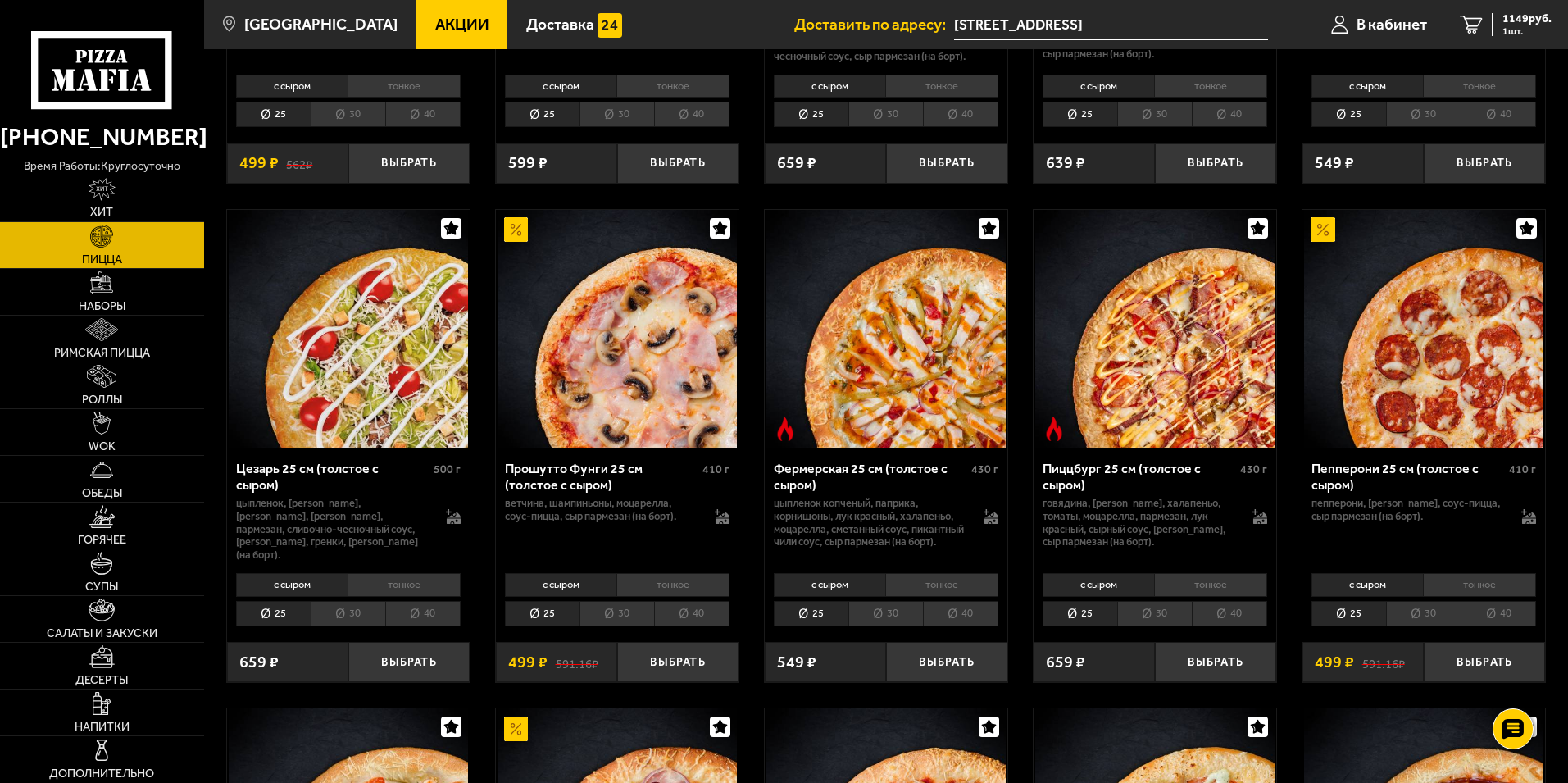
scroll to position [1476, 0]
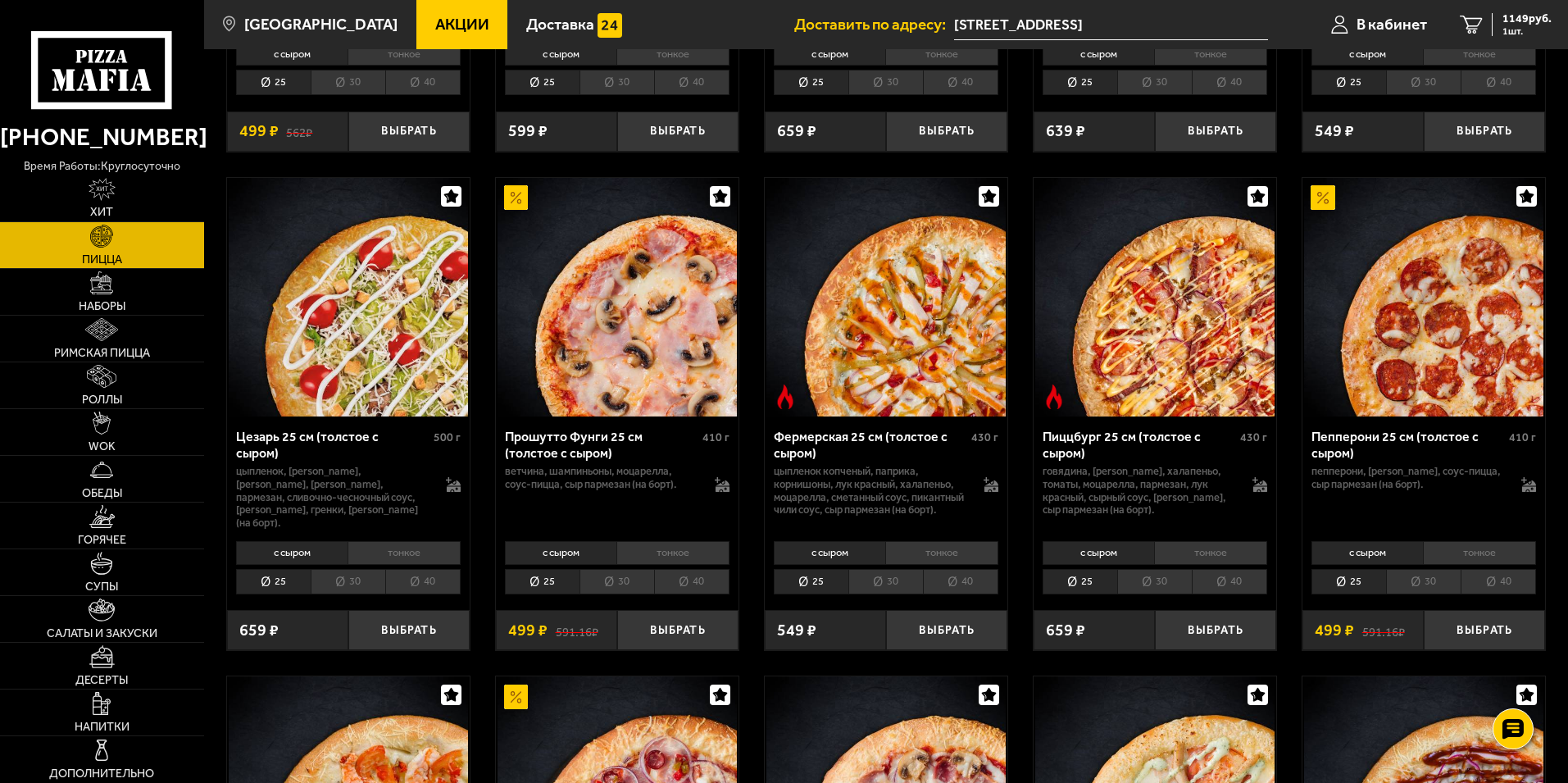
click at [1149, 591] on li "30" at bounding box center [1154, 582] width 75 height 26
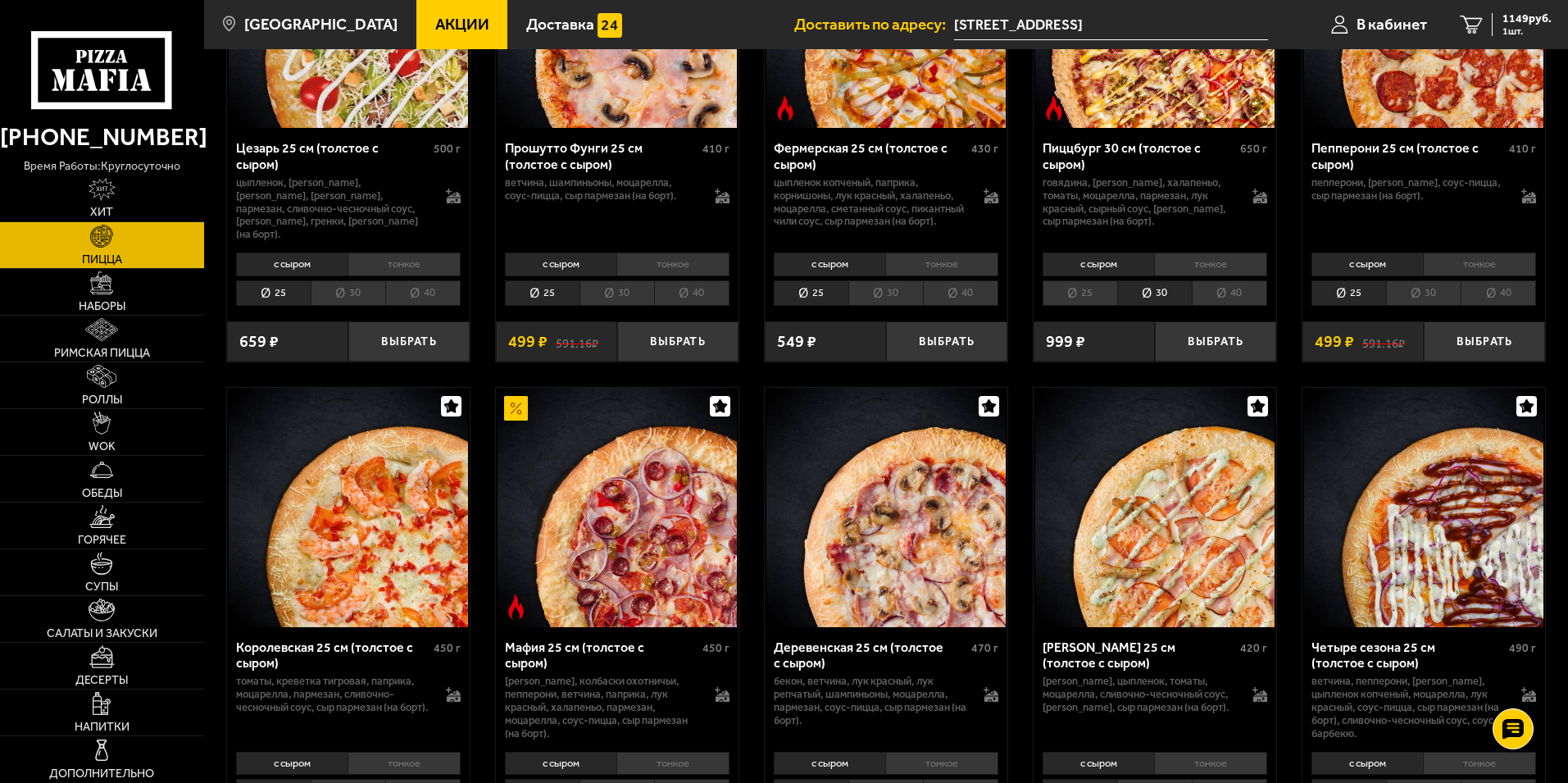
scroll to position [1558, 0]
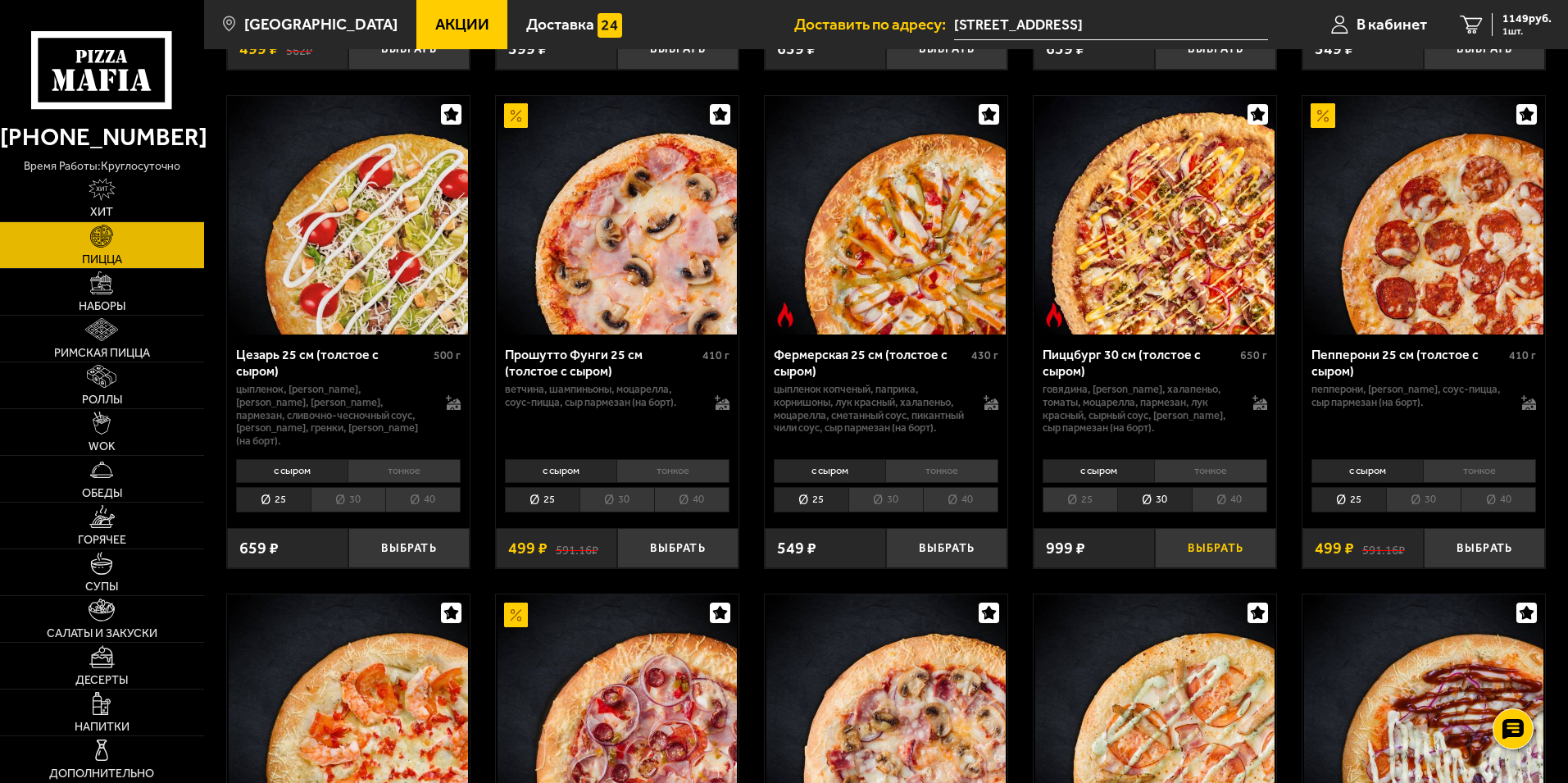
click at [1208, 550] on button "Выбрать" at bounding box center [1216, 548] width 122 height 40
click at [1499, 17] on div "2148 руб. 2 шт." at bounding box center [1521, 25] width 60 height 23
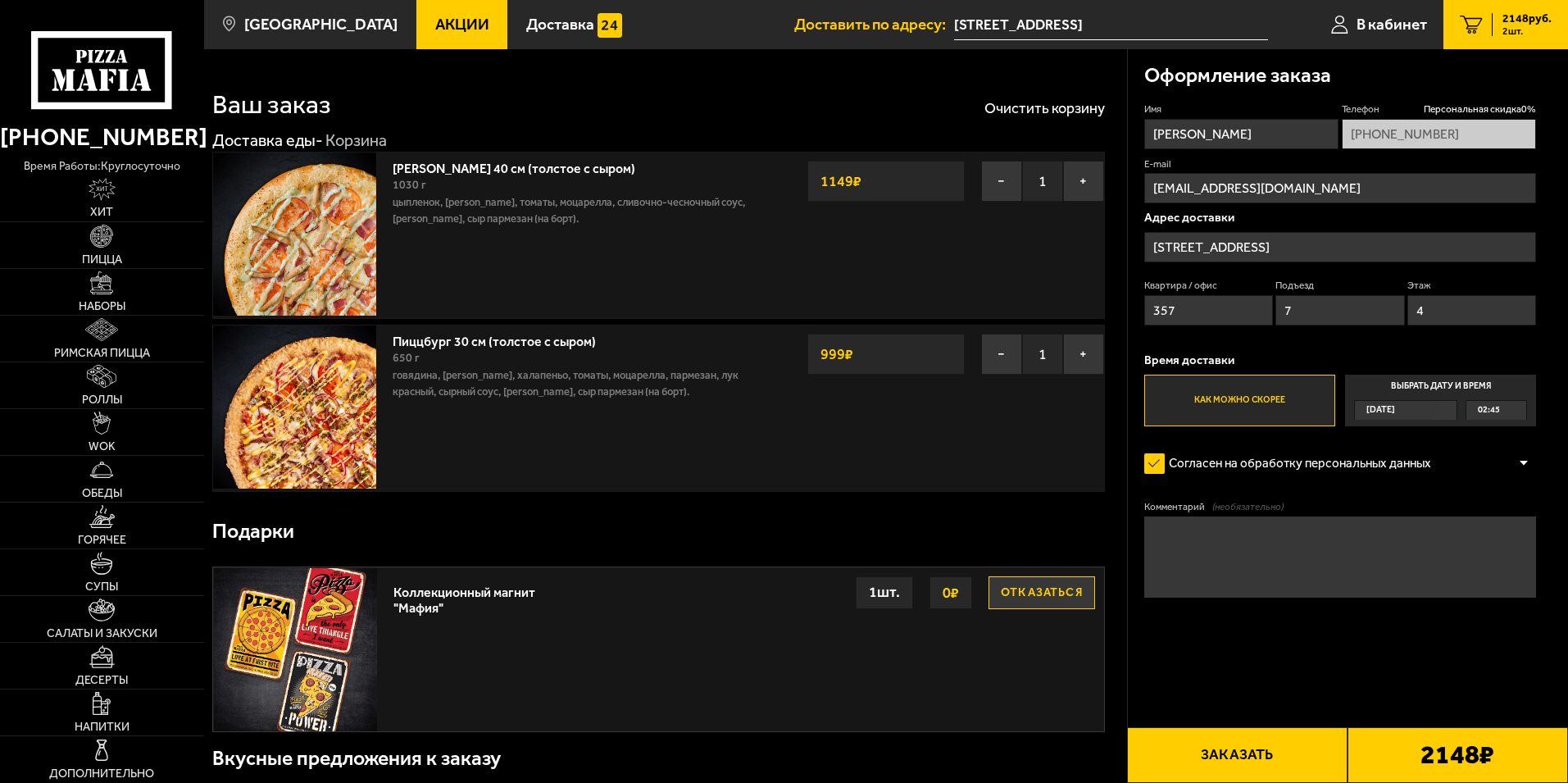
click at [1295, 537] on textarea "Комментарий (необязательно)" at bounding box center [1340, 558] width 392 height 82
type textarea "+79934859924 мой номер"
click at [1409, 637] on form "Имя антон Телефон Персональная скидка 0 % +7 (911) 845-99-24 E-mail boyarintsev…" at bounding box center [1340, 398] width 392 height 592
click at [1222, 747] on button "Заказать" at bounding box center [1237, 755] width 220 height 56
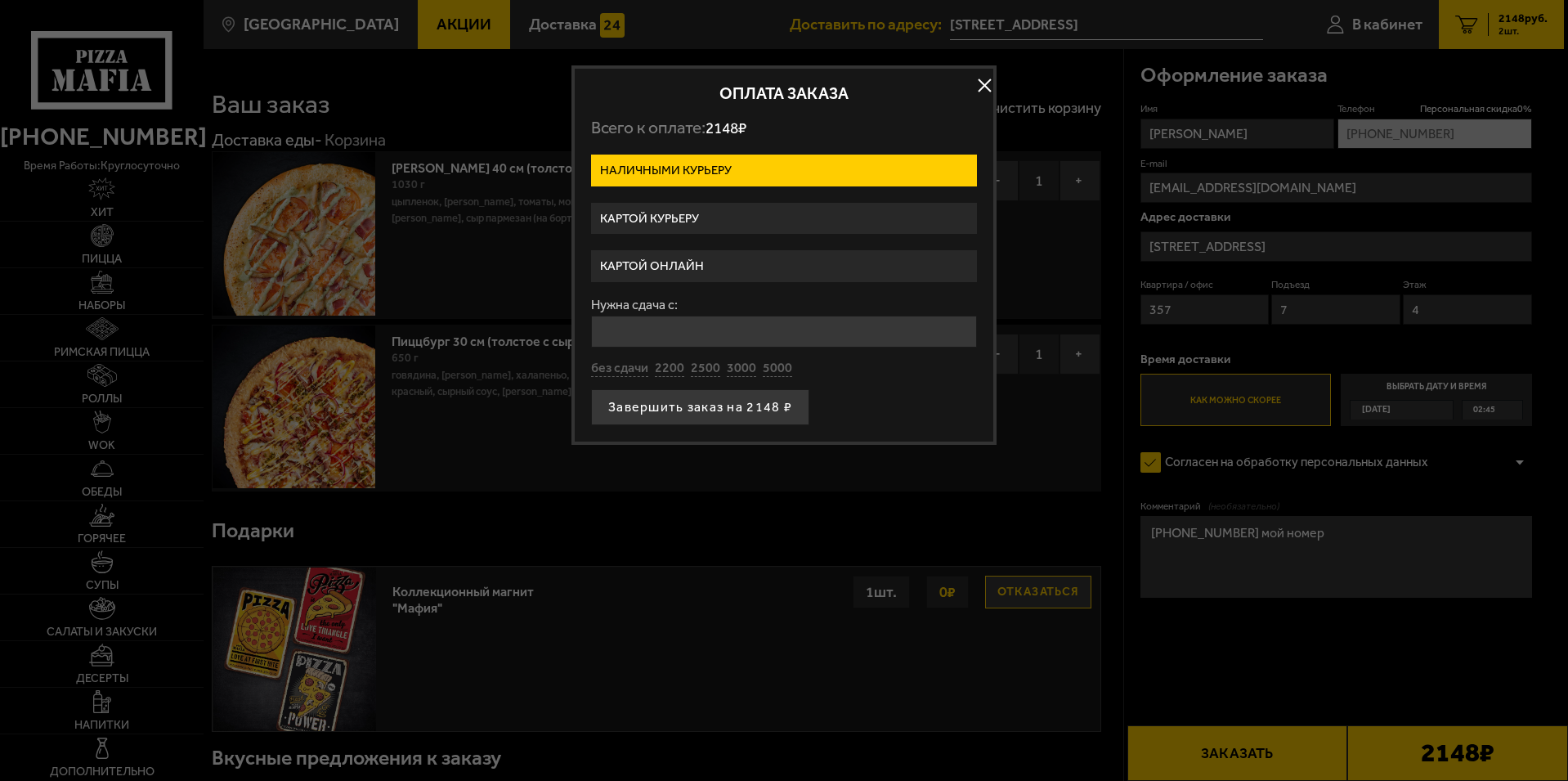
click at [780, 338] on input "Нужна сдача с:" at bounding box center [784, 332] width 386 height 32
click at [708, 269] on label "Картой онлайн" at bounding box center [784, 266] width 386 height 32
click at [0, 0] on input "Картой онлайн" at bounding box center [0, 0] width 0 height 0
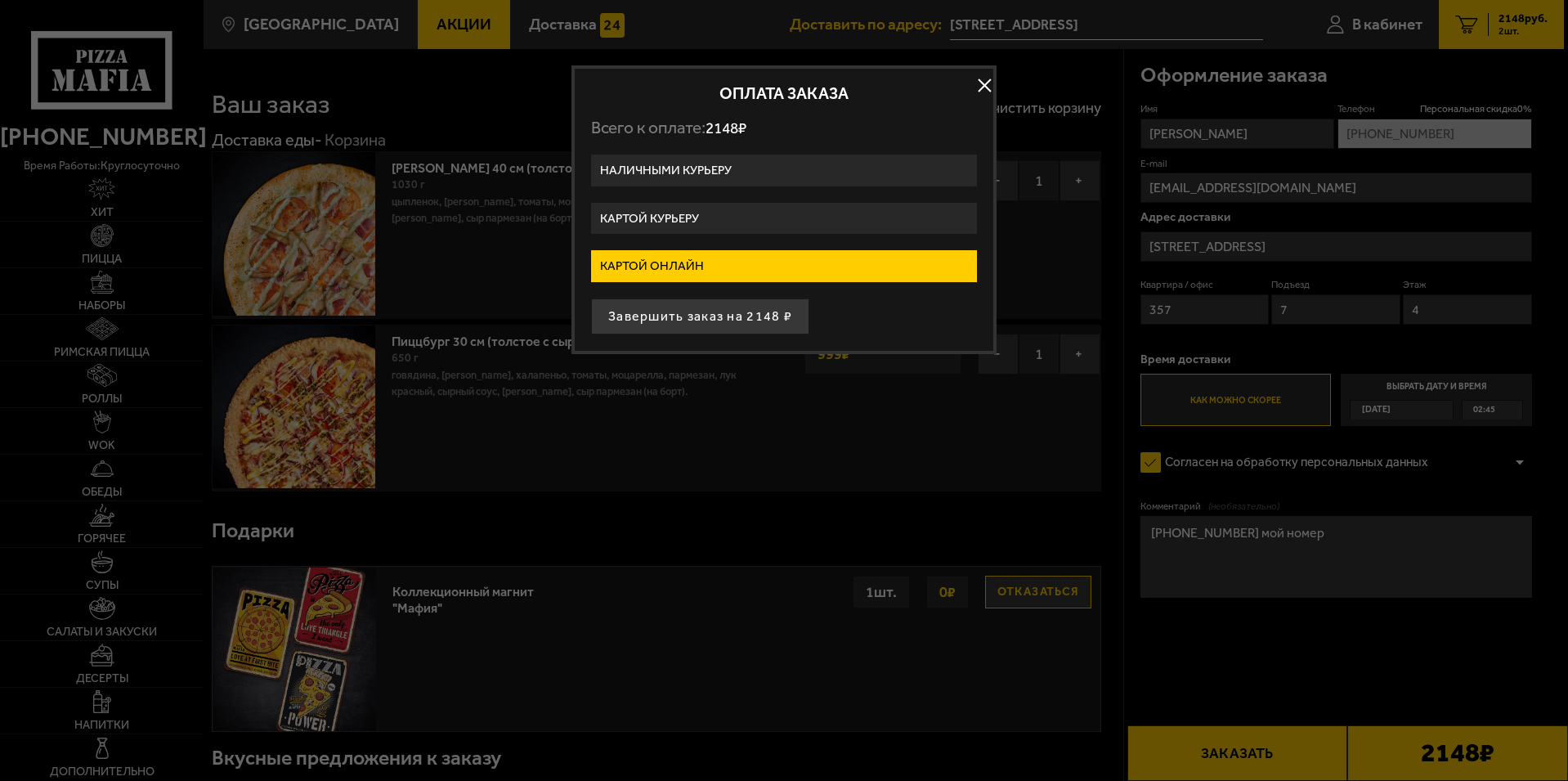
click at [712, 224] on label "Картой курьеру" at bounding box center [784, 219] width 386 height 32
click at [0, 0] on input "Картой курьеру" at bounding box center [0, 0] width 0 height 0
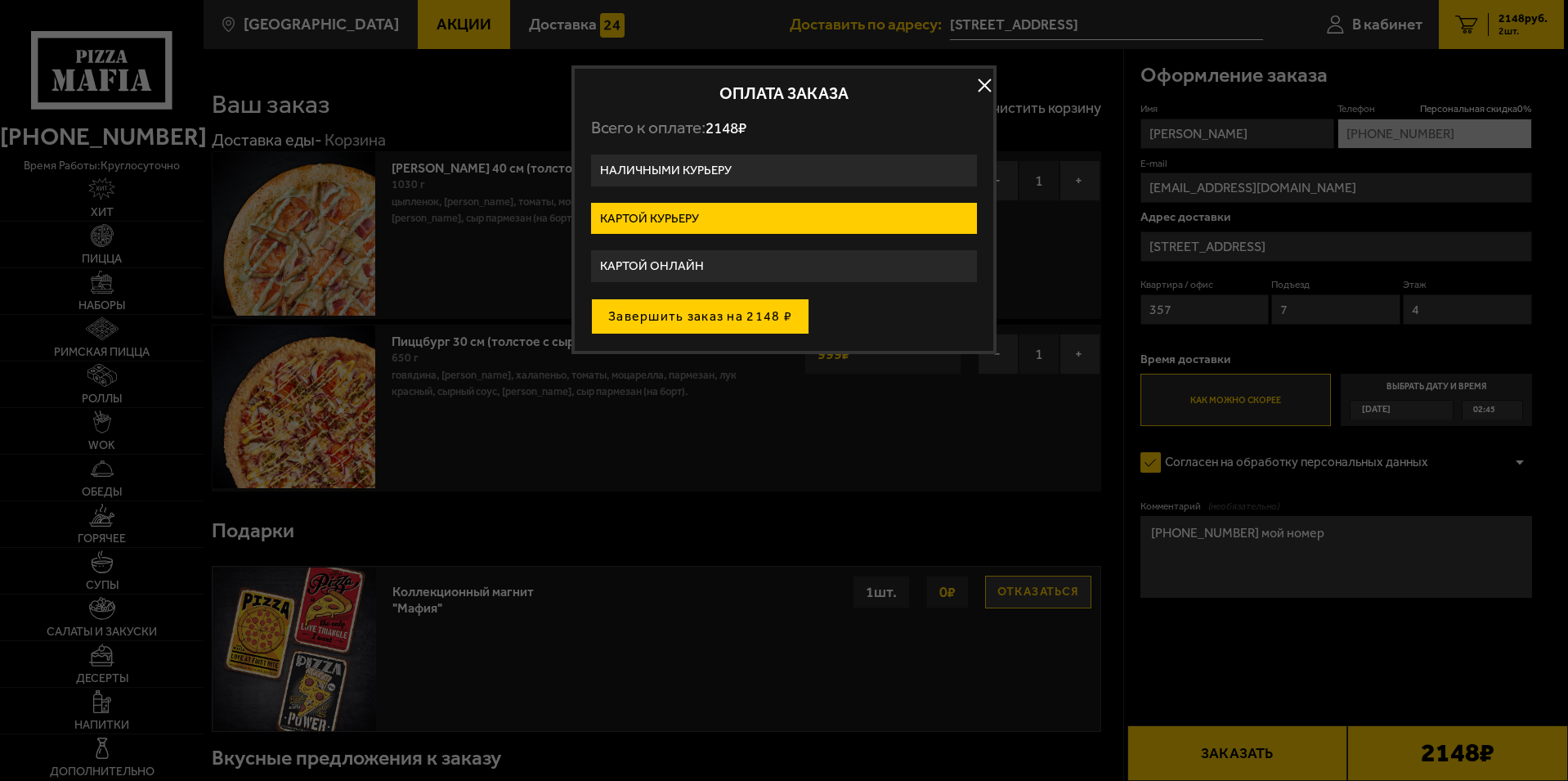
click at [752, 318] on button "Завершить заказ на 2148 ₽" at bounding box center [700, 317] width 218 height 36
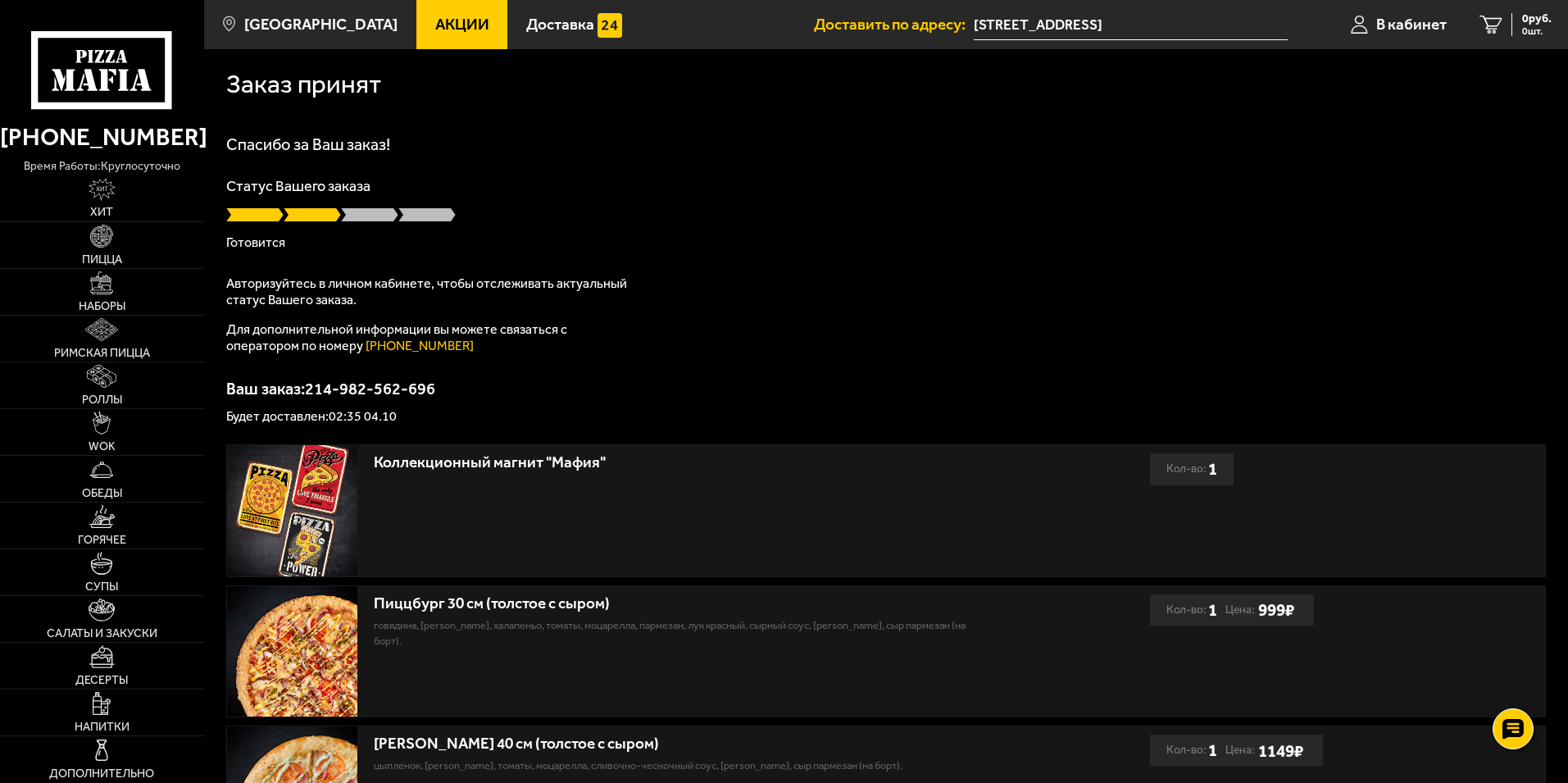
drag, startPoint x: 936, startPoint y: 518, endPoint x: 765, endPoint y: 212, distance: 350.5
drag, startPoint x: 618, startPoint y: 51, endPoint x: 444, endPoint y: 219, distance: 241.9
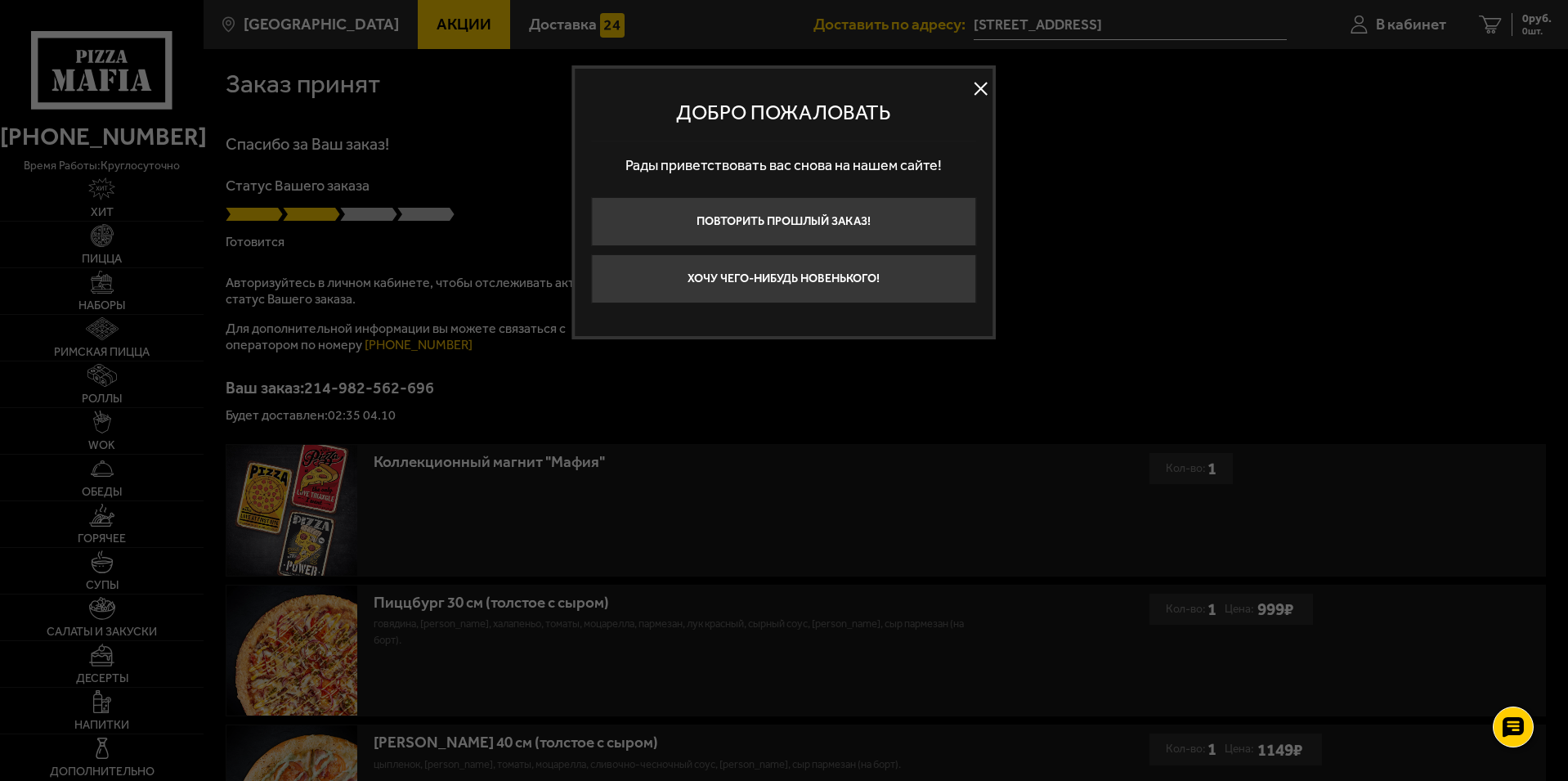
click at [971, 93] on button at bounding box center [982, 89] width 25 height 25
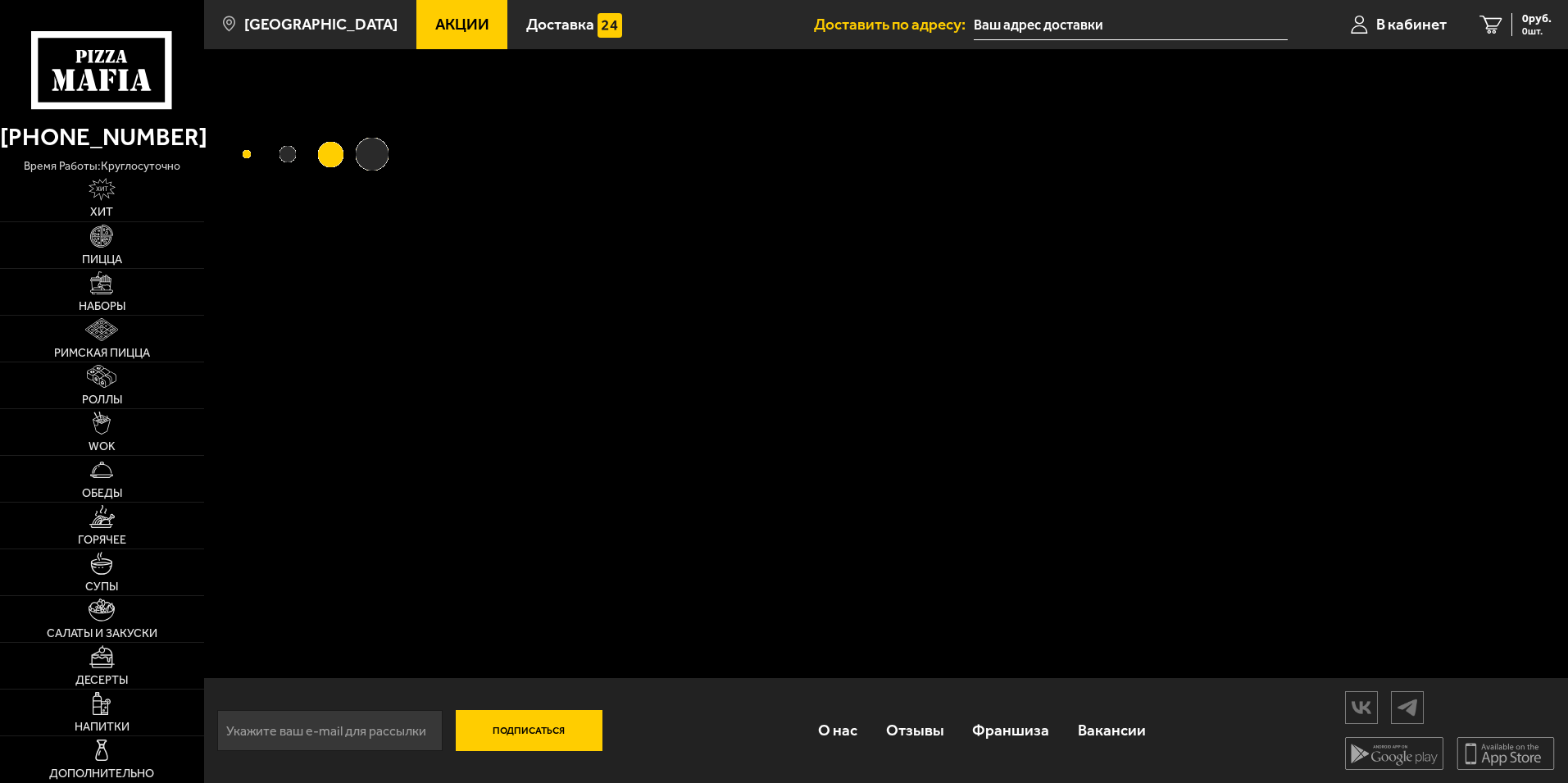
type input "[STREET_ADDRESS]"
